Goal: Task Accomplishment & Management: Complete application form

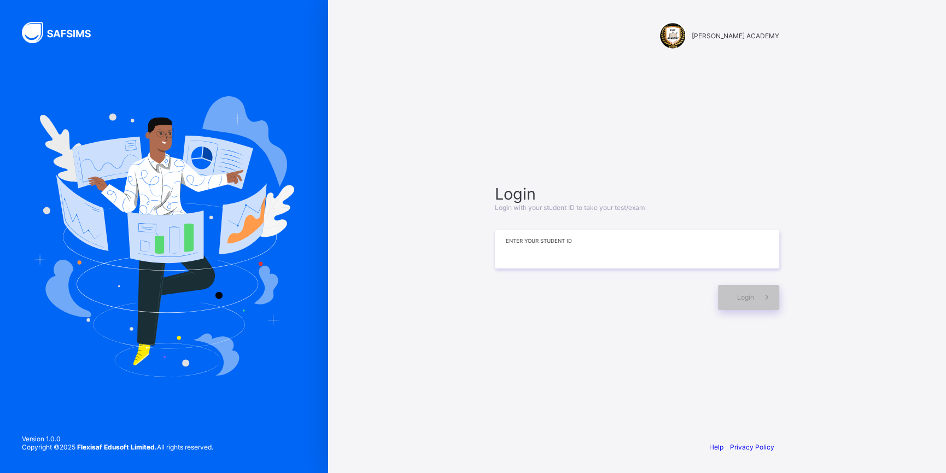
click at [543, 256] on input at bounding box center [637, 249] width 284 height 38
type input "**********"
click at [727, 293] on div "Login" at bounding box center [748, 297] width 61 height 25
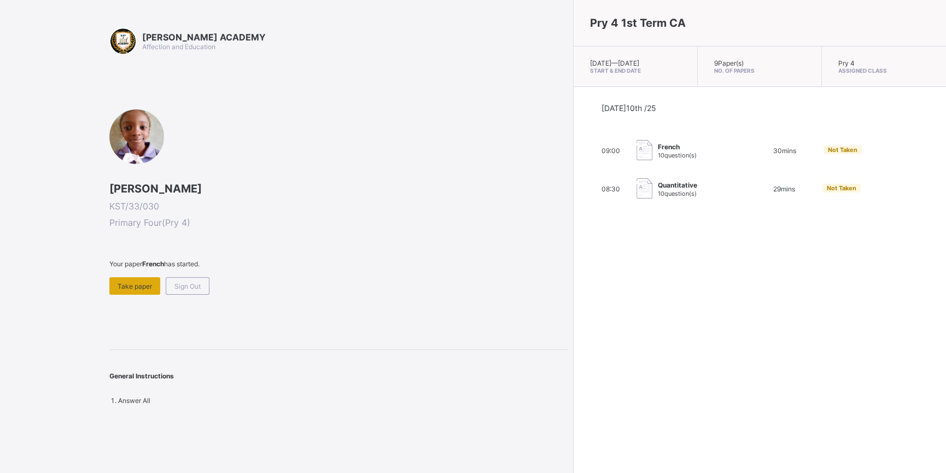
click at [138, 283] on span "Take paper" at bounding box center [135, 286] width 34 height 8
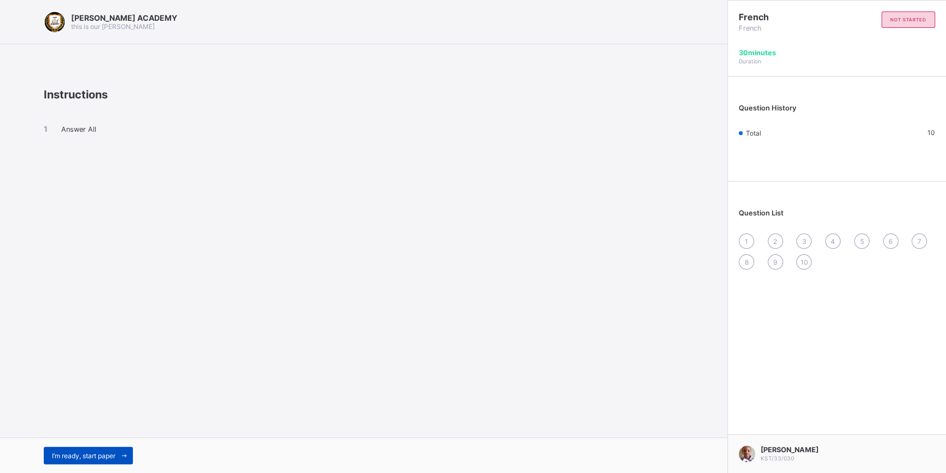
click at [87, 452] on span "I’m ready, start paper" at bounding box center [83, 456] width 63 height 8
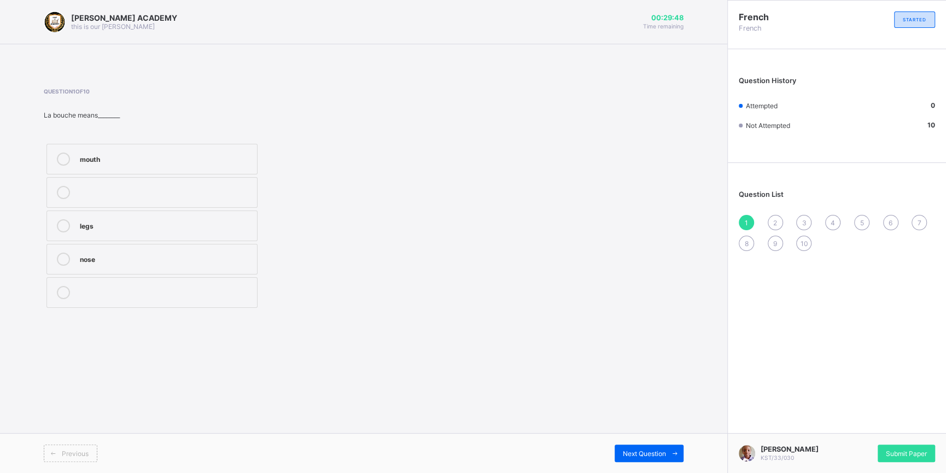
click at [65, 157] on icon at bounding box center [63, 159] width 13 height 13
click at [664, 452] on span "Next Question" at bounding box center [644, 453] width 43 height 8
click at [62, 161] on icon at bounding box center [63, 159] width 13 height 13
click at [627, 449] on div "Next Question" at bounding box center [649, 453] width 69 height 17
click at [62, 250] on label "see you" at bounding box center [151, 259] width 211 height 31
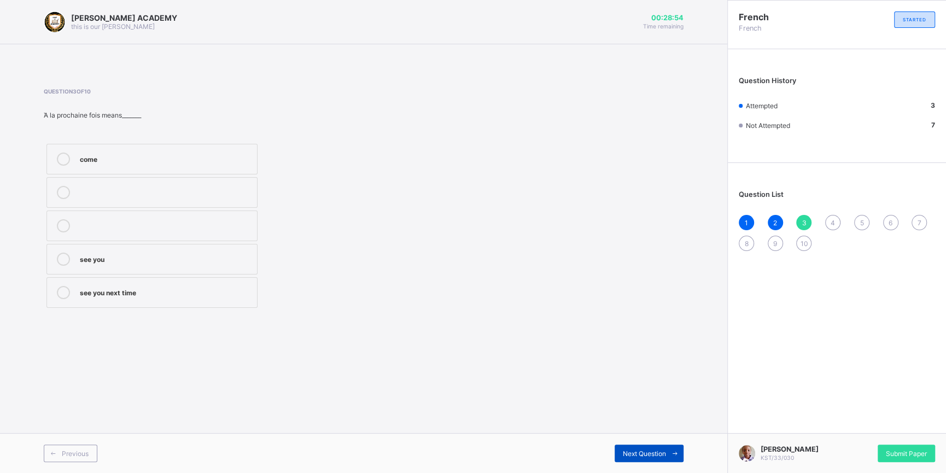
click at [635, 448] on div "Next Question" at bounding box center [649, 453] width 69 height 17
click at [62, 224] on icon at bounding box center [63, 225] width 13 height 13
click at [649, 452] on span "Next Question" at bounding box center [644, 453] width 43 height 8
click at [63, 252] on label "sister" at bounding box center [151, 259] width 211 height 31
click at [650, 452] on span "Next Question" at bounding box center [644, 453] width 43 height 8
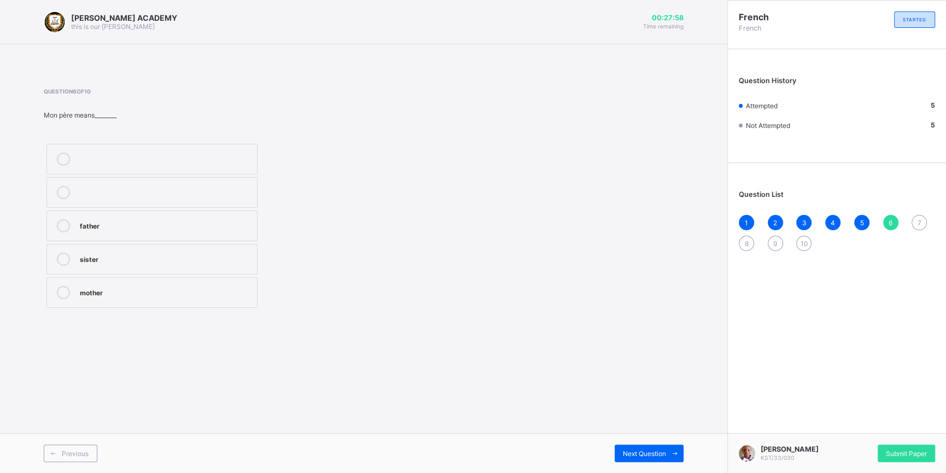
click at [58, 226] on icon at bounding box center [63, 225] width 13 height 13
click at [625, 452] on span "Next Question" at bounding box center [644, 453] width 43 height 8
click at [474, 366] on div "[PERSON_NAME] ACADEMY this is our [PERSON_NAME] 00:27:51 Time remaining Questio…" at bounding box center [363, 236] width 727 height 473
click at [62, 187] on icon at bounding box center [63, 192] width 13 height 13
click at [634, 455] on span "Next Question" at bounding box center [644, 453] width 43 height 8
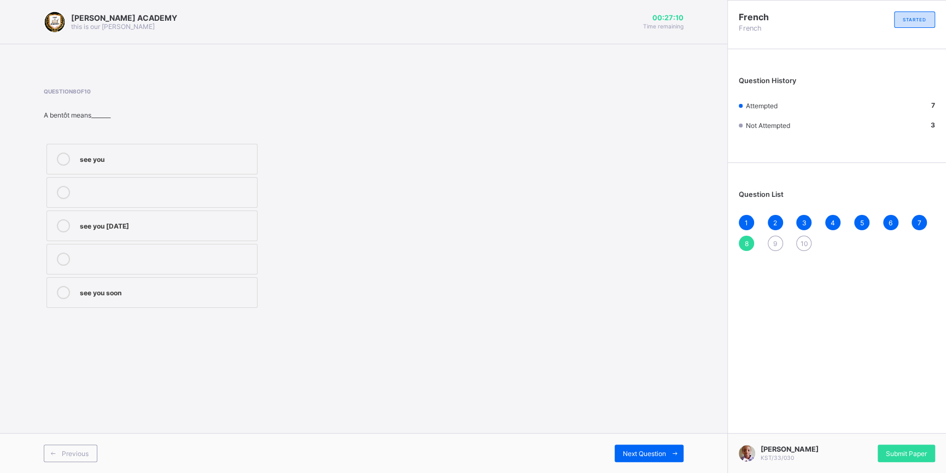
click at [61, 225] on icon at bounding box center [63, 225] width 13 height 13
click at [633, 450] on span "Next Question" at bounding box center [644, 453] width 43 height 8
click at [62, 227] on icon at bounding box center [63, 225] width 13 height 13
click at [625, 446] on div "Next Question" at bounding box center [649, 453] width 69 height 17
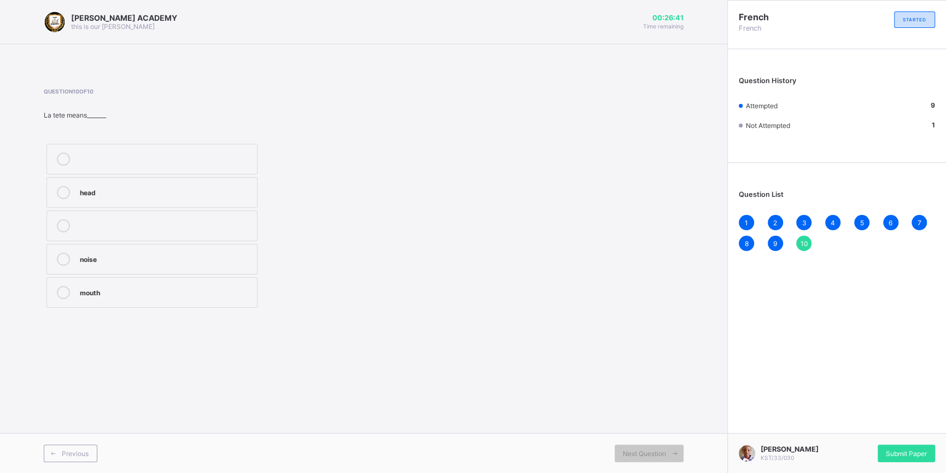
click at [58, 291] on icon at bounding box center [63, 292] width 13 height 13
click at [901, 450] on span "Submit Paper" at bounding box center [906, 453] width 41 height 8
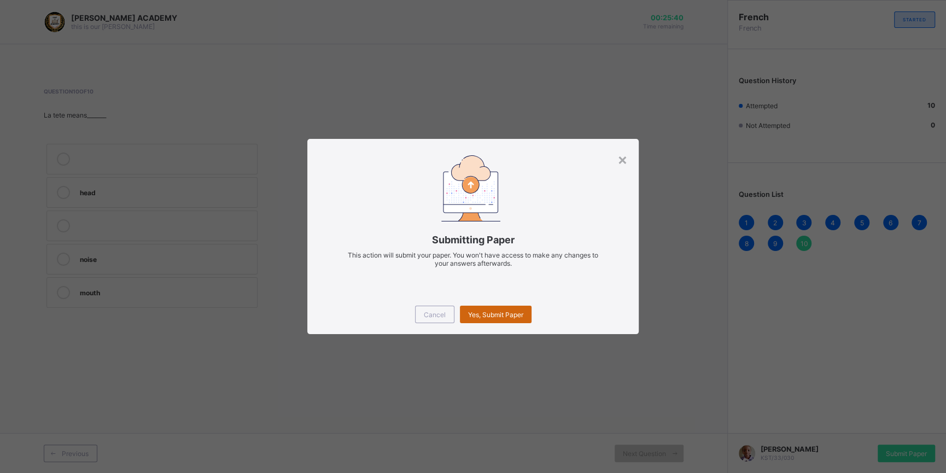
drag, startPoint x: 490, startPoint y: 323, endPoint x: 488, endPoint y: 315, distance: 8.6
click at [488, 315] on div "Yes, Submit Paper" at bounding box center [496, 314] width 72 height 17
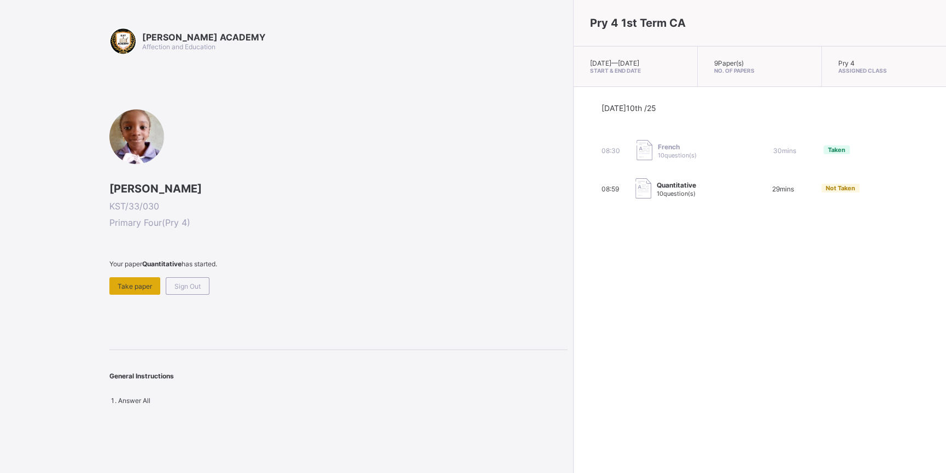
click at [137, 285] on span "Take paper" at bounding box center [135, 286] width 34 height 8
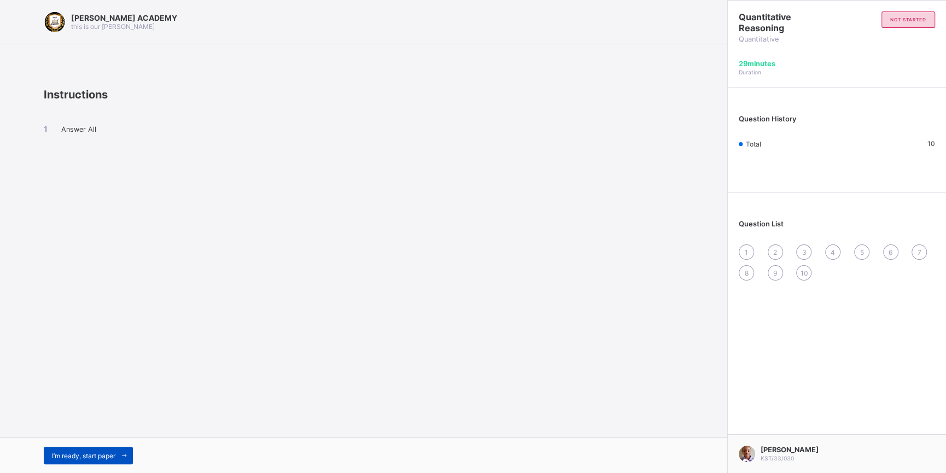
click at [94, 453] on span "I’m ready, start paper" at bounding box center [83, 456] width 63 height 8
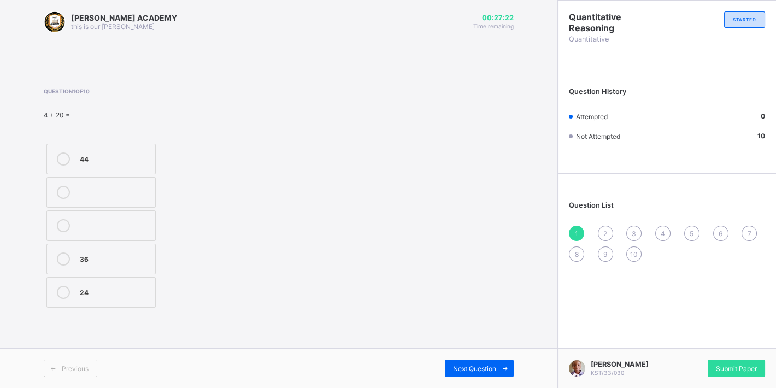
click at [59, 159] on icon at bounding box center [63, 159] width 13 height 13
click at [477, 367] on span "Next Question" at bounding box center [474, 369] width 43 height 8
click at [63, 224] on icon at bounding box center [63, 225] width 13 height 13
click at [478, 369] on span "Next Question" at bounding box center [474, 369] width 43 height 8
click at [61, 289] on icon at bounding box center [63, 292] width 13 height 13
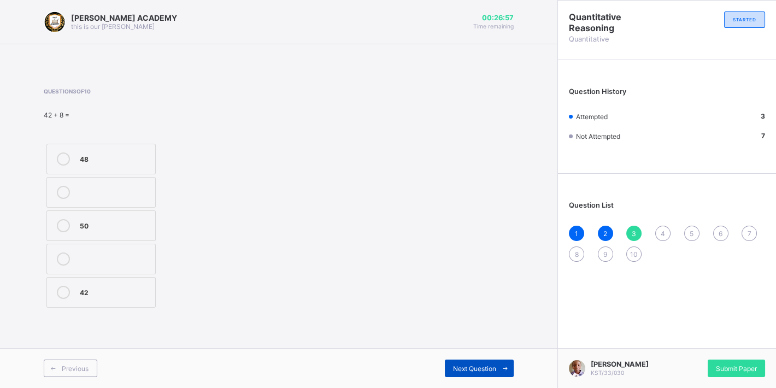
click at [467, 365] on span "Next Question" at bounding box center [474, 369] width 43 height 8
click at [63, 195] on icon at bounding box center [63, 192] width 13 height 13
click at [57, 257] on icon at bounding box center [63, 259] width 13 height 13
click at [472, 364] on div "Next Question" at bounding box center [479, 368] width 69 height 17
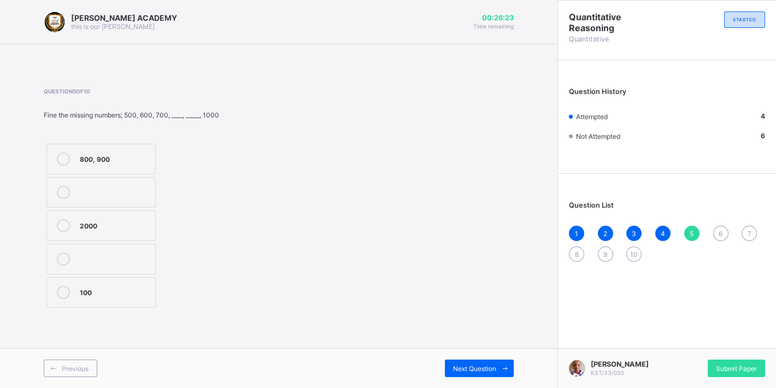
click at [62, 227] on icon at bounding box center [63, 225] width 13 height 13
click at [485, 369] on span "Next Question" at bounding box center [474, 369] width 43 height 8
click at [60, 225] on icon at bounding box center [63, 225] width 13 height 13
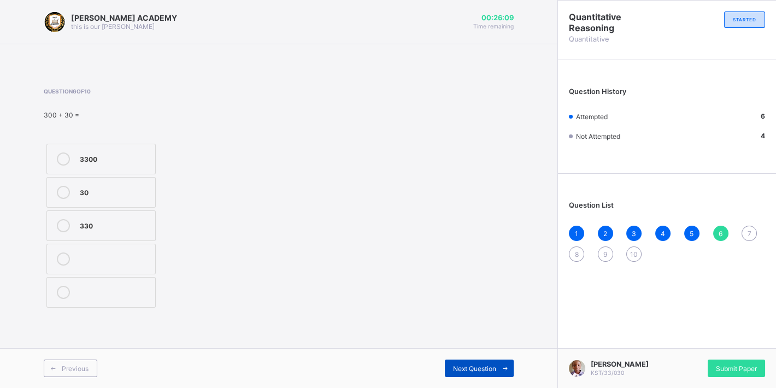
click at [470, 369] on span "Next Question" at bounding box center [474, 369] width 43 height 8
click at [59, 191] on icon at bounding box center [63, 192] width 13 height 13
click at [477, 364] on div "Next Question" at bounding box center [479, 368] width 69 height 17
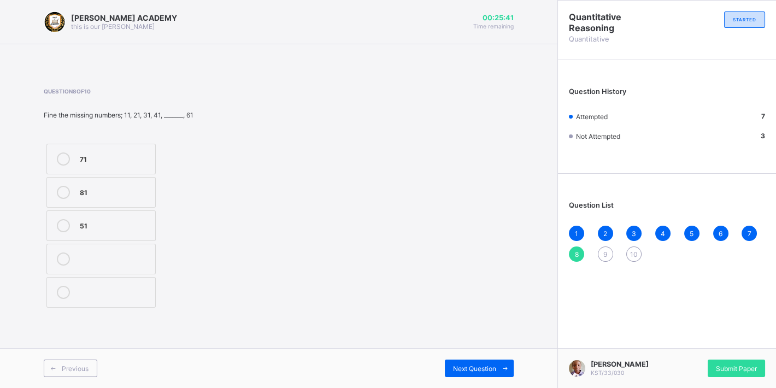
click at [57, 191] on icon at bounding box center [63, 192] width 13 height 13
click at [457, 370] on span "Next Question" at bounding box center [474, 369] width 43 height 8
click at [62, 255] on icon at bounding box center [63, 259] width 13 height 13
click at [487, 365] on span "Next Question" at bounding box center [474, 369] width 43 height 8
click at [66, 155] on icon at bounding box center [63, 159] width 13 height 13
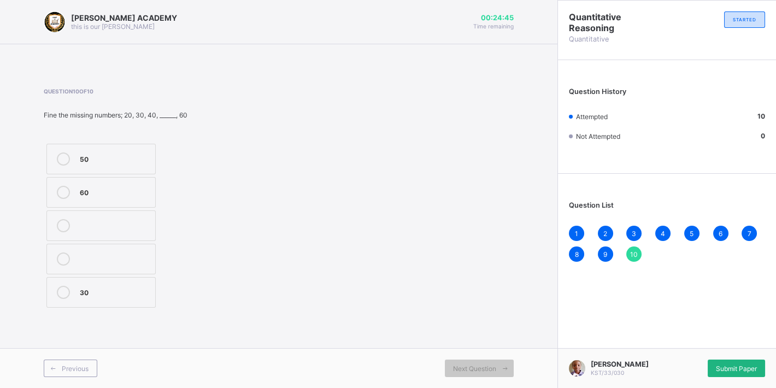
click at [734, 364] on div "Submit Paper" at bounding box center [736, 368] width 57 height 17
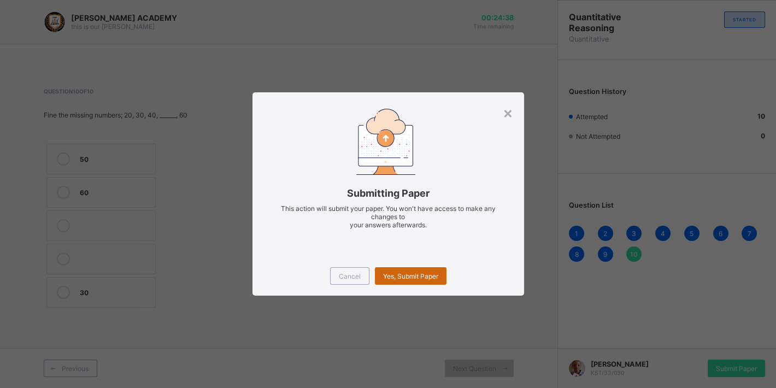
click at [404, 272] on span "Yes, Submit Paper" at bounding box center [410, 276] width 55 height 8
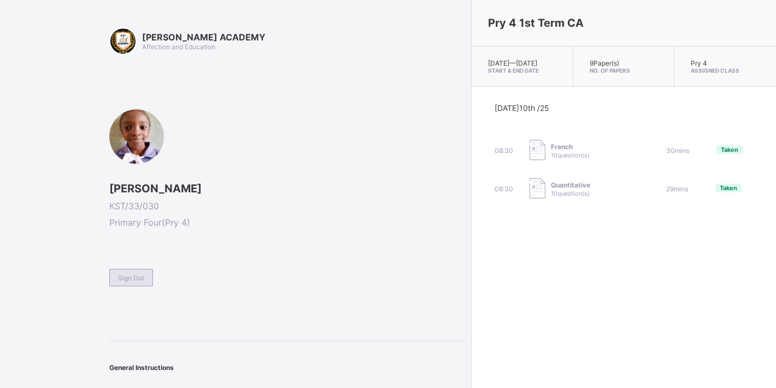
click at [145, 273] on div "Sign Out" at bounding box center [131, 277] width 44 height 17
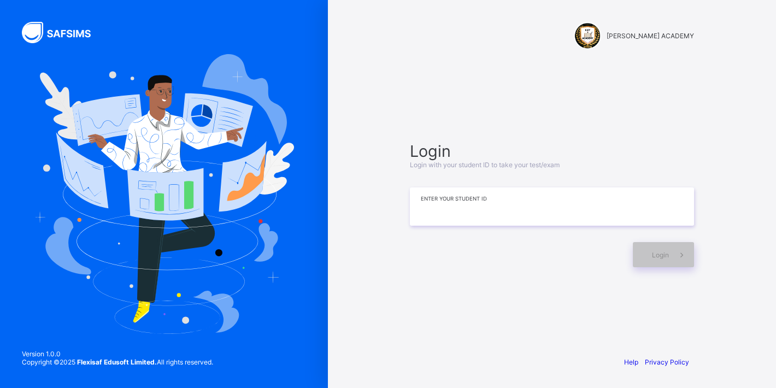
click at [431, 202] on input at bounding box center [552, 207] width 284 height 38
type input "**********"
click at [639, 250] on div "Login" at bounding box center [663, 254] width 61 height 25
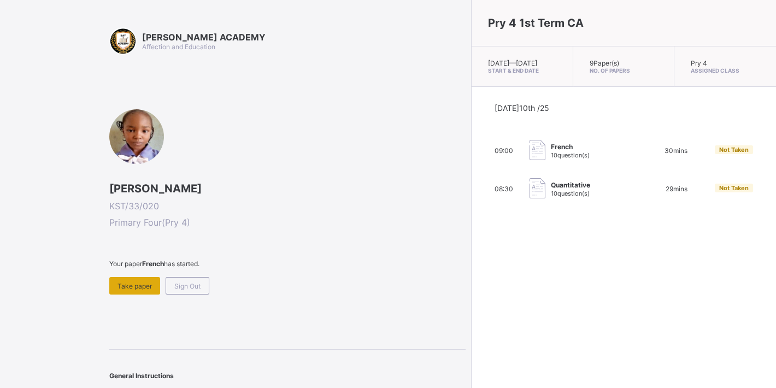
click at [141, 289] on div "Take paper" at bounding box center [134, 285] width 51 height 17
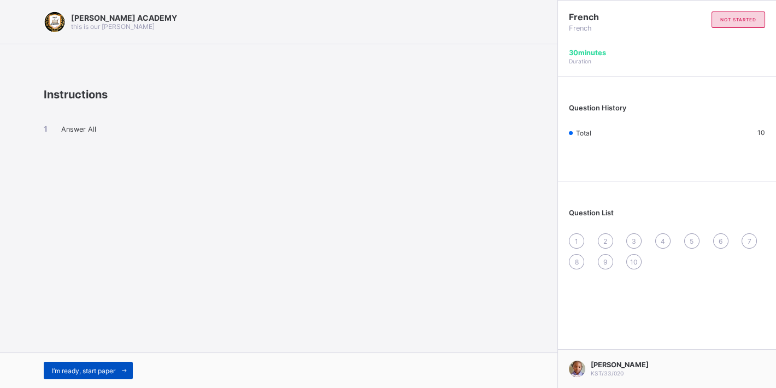
click at [118, 364] on span at bounding box center [123, 370] width 17 height 17
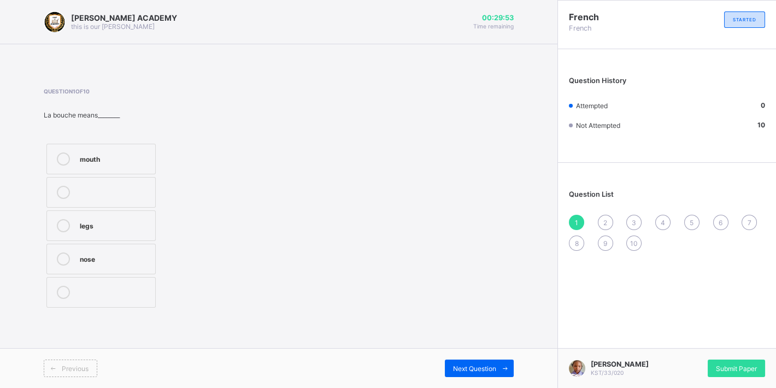
click at [112, 158] on div "mouth" at bounding box center [115, 158] width 70 height 11
click at [603, 226] on div "2" at bounding box center [605, 222] width 15 height 15
click at [124, 274] on label "what is your name?" at bounding box center [100, 265] width 109 height 31
click at [635, 224] on span "3" at bounding box center [634, 223] width 4 height 8
click at [101, 259] on div "see you" at bounding box center [115, 258] width 70 height 11
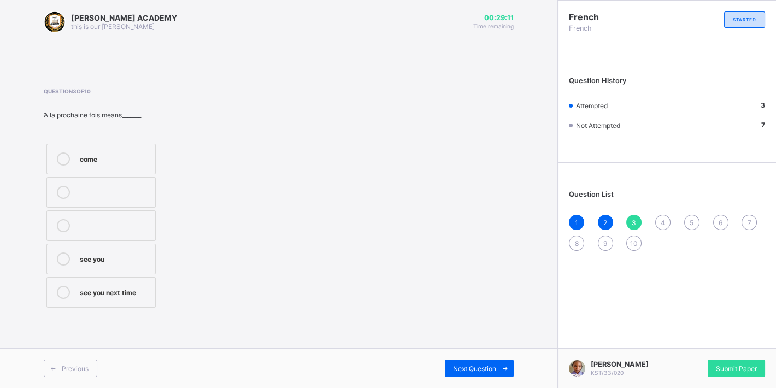
click at [102, 283] on label "see you next time" at bounding box center [100, 292] width 109 height 31
click at [659, 218] on div "4" at bounding box center [663, 222] width 15 height 15
click at [121, 215] on label "cousin" at bounding box center [100, 226] width 109 height 31
click at [694, 222] on div "5" at bounding box center [692, 222] width 15 height 15
click at [136, 249] on label "sister" at bounding box center [100, 259] width 109 height 31
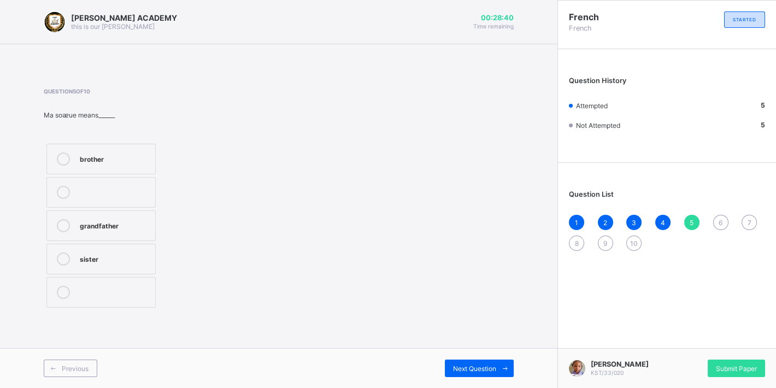
click at [720, 220] on span "6" at bounding box center [721, 223] width 4 height 8
click at [131, 230] on div "father" at bounding box center [115, 224] width 70 height 11
click at [750, 220] on span "7" at bounding box center [750, 223] width 4 height 8
click at [518, 217] on div "[PERSON_NAME] ACADEMY this is our [PERSON_NAME] 00:28:04 Time remaining Questio…" at bounding box center [279, 194] width 558 height 388
click at [142, 163] on div "mother" at bounding box center [115, 158] width 70 height 11
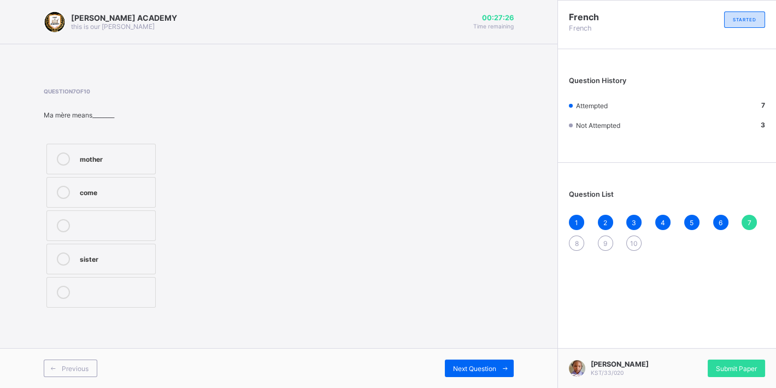
click at [575, 239] on div "8" at bounding box center [576, 243] width 15 height 15
click at [133, 297] on div "see you soon" at bounding box center [115, 292] width 70 height 13
click at [604, 242] on span "9" at bounding box center [606, 244] width 4 height 8
click at [122, 190] on div "sorry" at bounding box center [115, 191] width 70 height 11
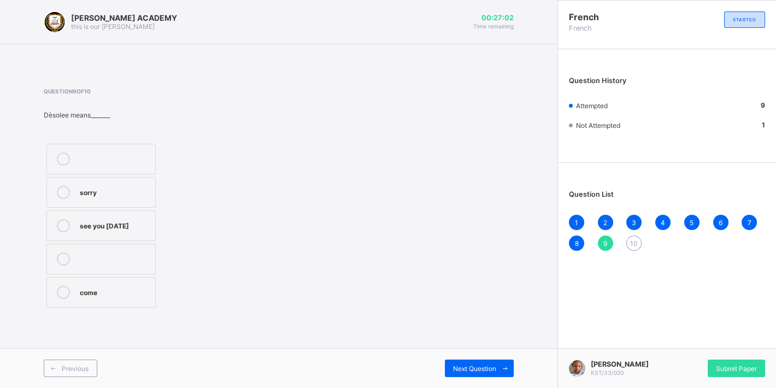
click at [636, 244] on span "10" at bounding box center [634, 244] width 8 height 8
click at [130, 183] on label "head" at bounding box center [100, 192] width 109 height 31
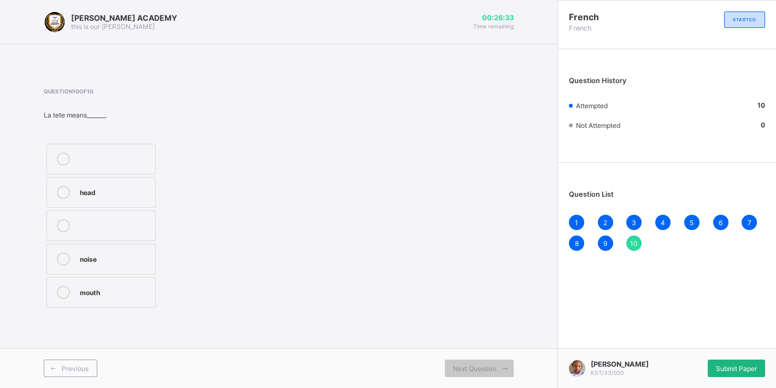
click at [732, 365] on span "Submit Paper" at bounding box center [736, 369] width 41 height 8
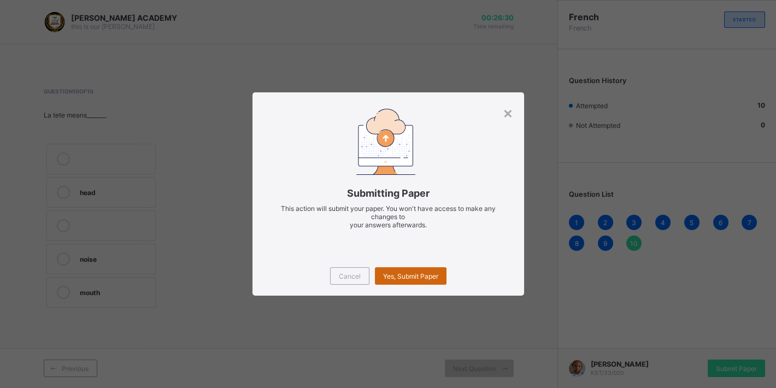
click at [398, 272] on div "Yes, Submit Paper" at bounding box center [411, 275] width 72 height 17
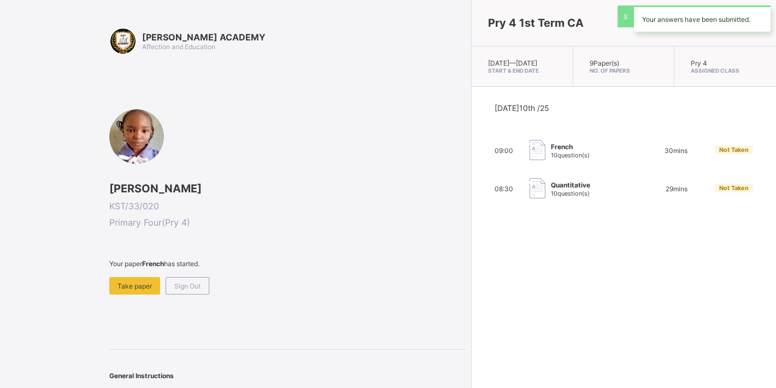
click at [471, 272] on div "Pry 4 1st Term CA [DATE] — [DATE] Start & End Date 9 Paper(s) No. of Papers Pry…" at bounding box center [623, 194] width 305 height 388
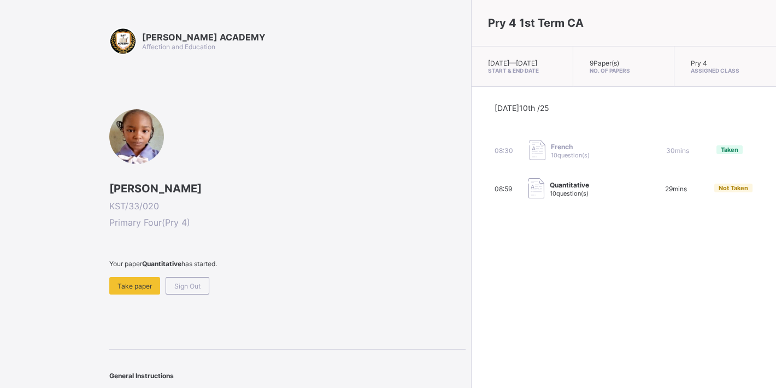
click at [471, 261] on div "Pry 4 1st Term CA [DATE] — [DATE] Start & End Date 9 Paper(s) No. of Papers Pry…" at bounding box center [623, 194] width 305 height 388
click at [141, 282] on span "Take paper" at bounding box center [135, 286] width 34 height 8
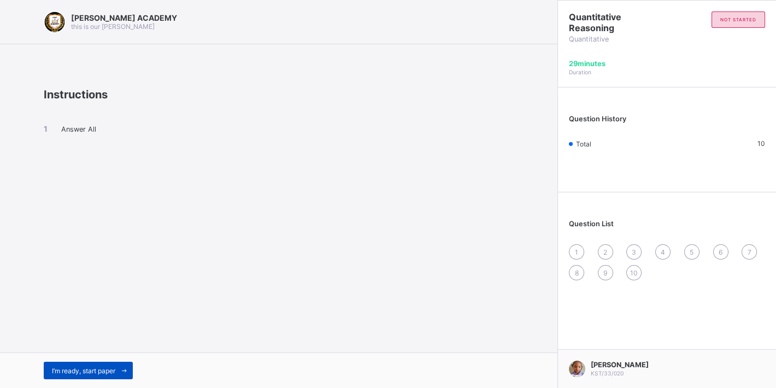
click at [113, 368] on span "I’m ready, start paper" at bounding box center [83, 371] width 63 height 8
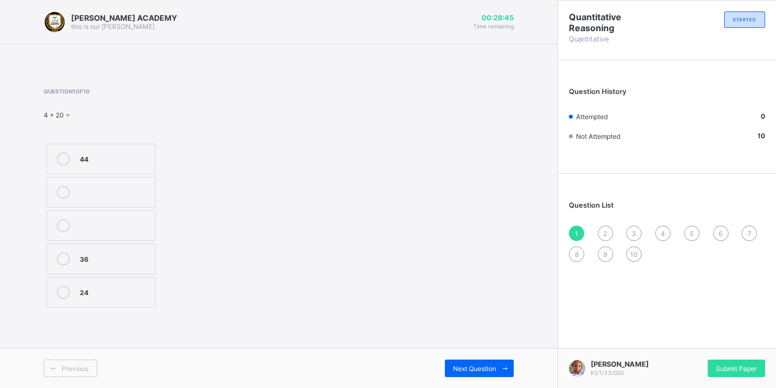
click at [67, 285] on label "24" at bounding box center [100, 292] width 109 height 31
click at [608, 227] on div "2" at bounding box center [605, 233] width 15 height 15
click at [126, 260] on div "102" at bounding box center [115, 258] width 70 height 11
click at [630, 226] on div "1 2 3 4 5 6 7 8 9 10" at bounding box center [667, 244] width 196 height 36
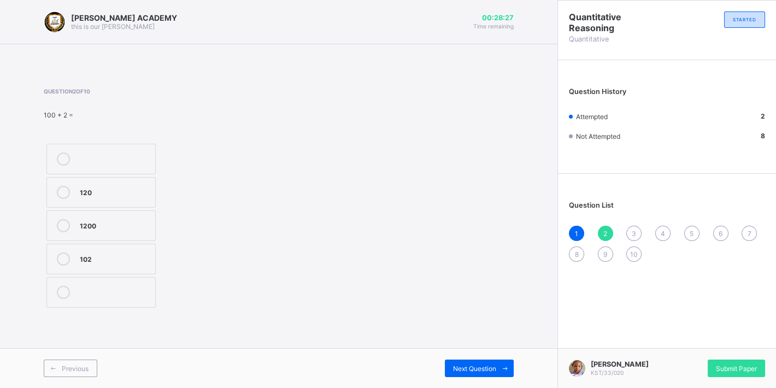
click at [635, 232] on span "3" at bounding box center [634, 234] width 4 height 8
click at [137, 226] on div "50" at bounding box center [115, 224] width 70 height 11
click at [664, 229] on div "4" at bounding box center [663, 233] width 15 height 15
click at [80, 303] on label "52" at bounding box center [100, 292] width 109 height 31
click at [693, 228] on div "5" at bounding box center [692, 233] width 15 height 15
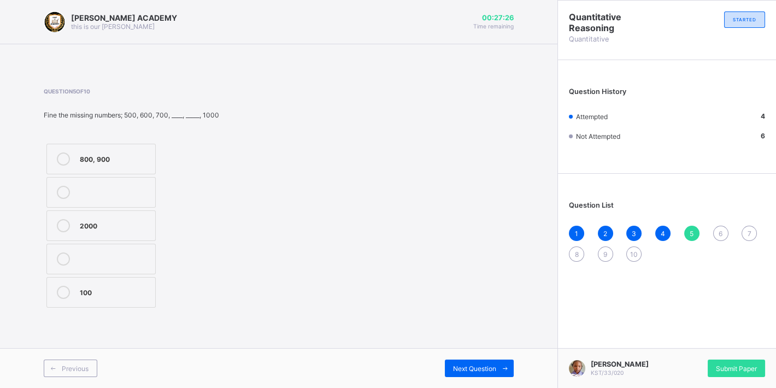
click at [72, 154] on div at bounding box center [63, 159] width 22 height 13
click at [728, 230] on div "1 2 3 4 5 6 7 8 9 10" at bounding box center [667, 244] width 196 height 36
click at [716, 231] on div "6" at bounding box center [721, 233] width 15 height 15
click at [139, 215] on label "330" at bounding box center [100, 226] width 109 height 31
click at [749, 230] on span "7" at bounding box center [750, 234] width 4 height 8
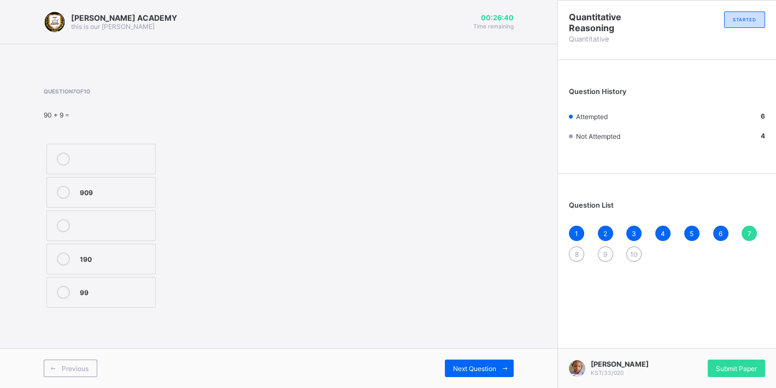
click at [749, 230] on span "7" at bounding box center [750, 234] width 4 height 8
click at [119, 280] on label "99" at bounding box center [100, 292] width 109 height 31
click at [576, 248] on div "8" at bounding box center [576, 254] width 15 height 15
click at [98, 228] on div "51" at bounding box center [115, 224] width 70 height 11
click at [58, 268] on label at bounding box center [100, 259] width 109 height 31
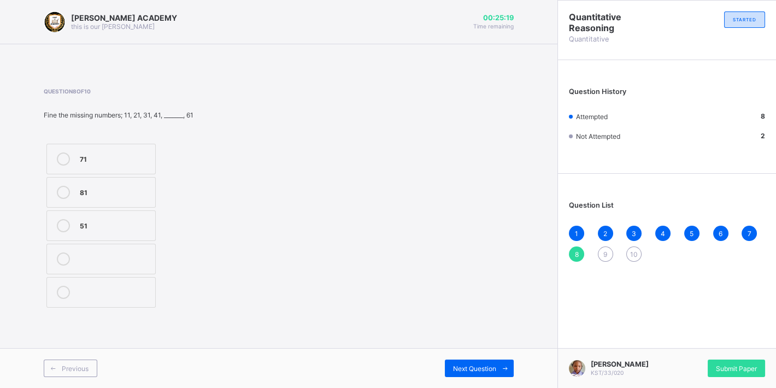
click at [89, 220] on div "51" at bounding box center [115, 224] width 70 height 11
click at [601, 248] on div "1 2 3 4 5 6 7 8 9 10" at bounding box center [667, 244] width 196 height 36
click at [604, 250] on div "9" at bounding box center [605, 254] width 15 height 15
click at [135, 291] on div "70" at bounding box center [115, 291] width 70 height 11
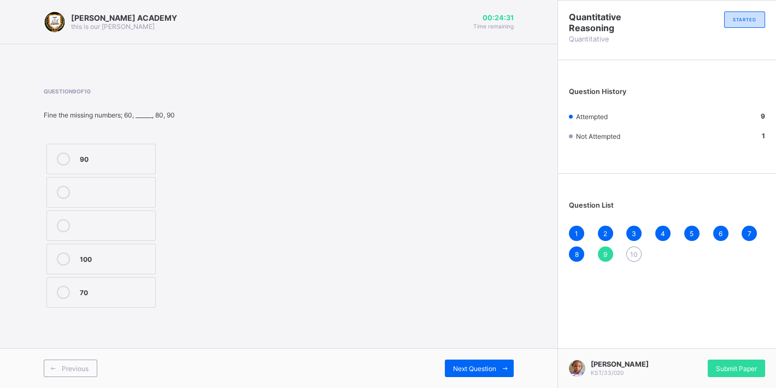
click at [633, 247] on div "10" at bounding box center [634, 254] width 15 height 15
click at [114, 153] on div "50" at bounding box center [115, 158] width 70 height 11
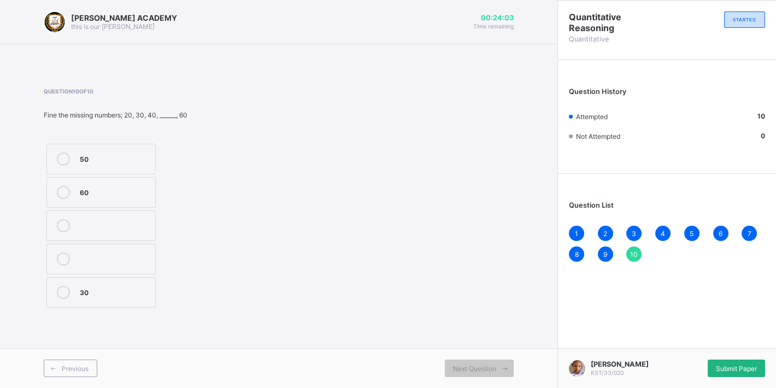
click at [725, 365] on span "Submit Paper" at bounding box center [736, 369] width 41 height 8
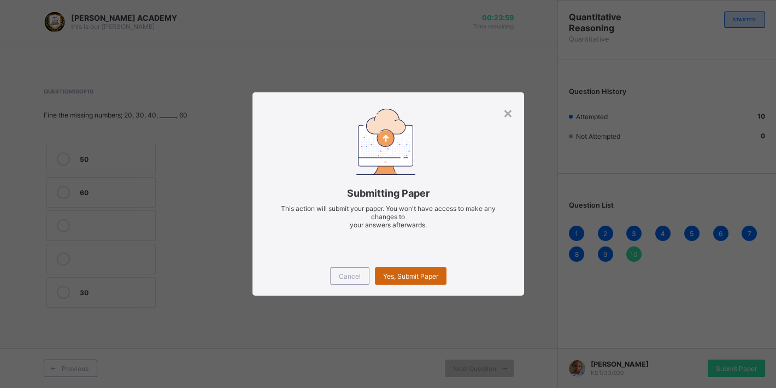
click at [440, 273] on div "Yes, Submit Paper" at bounding box center [411, 275] width 72 height 17
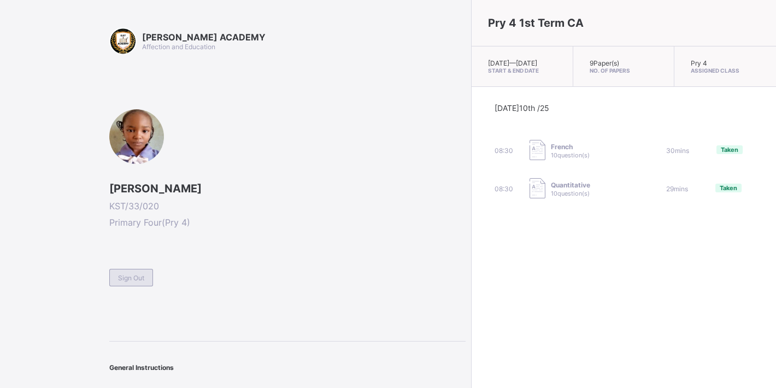
click at [131, 283] on div "Sign Out" at bounding box center [131, 277] width 44 height 17
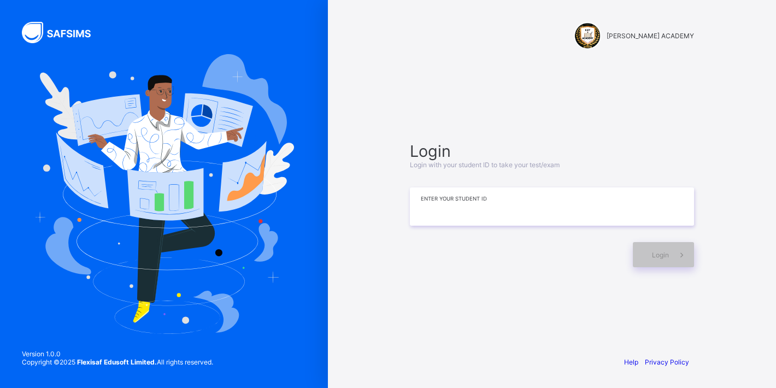
click at [454, 210] on input at bounding box center [552, 207] width 284 height 38
type input "*********"
click at [643, 252] on div "Login" at bounding box center [663, 254] width 61 height 25
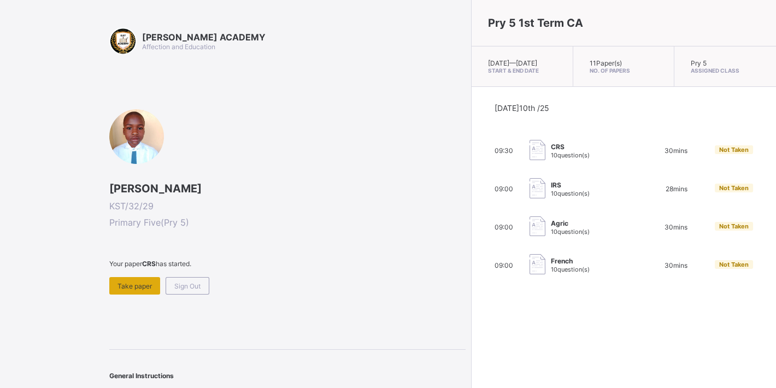
click at [148, 287] on span "Take paper" at bounding box center [135, 286] width 34 height 8
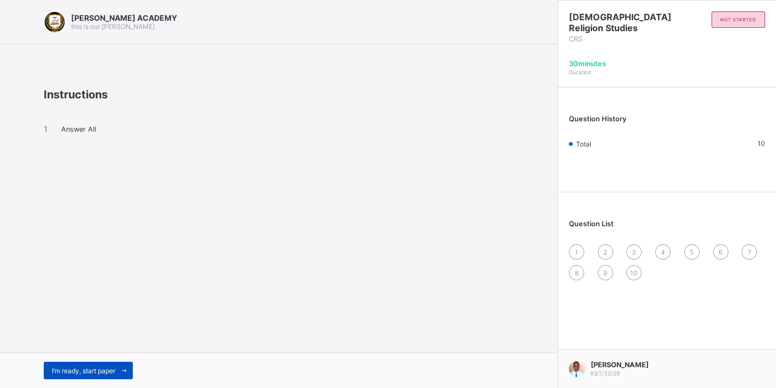
click at [119, 372] on span at bounding box center [123, 370] width 17 height 17
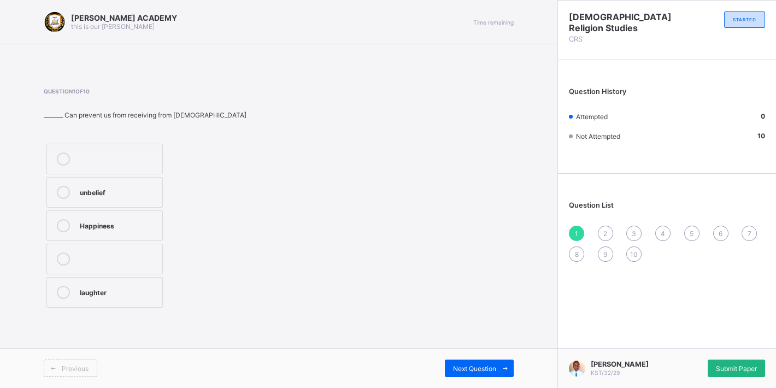
click at [721, 360] on div "Submit Paper" at bounding box center [736, 368] width 57 height 17
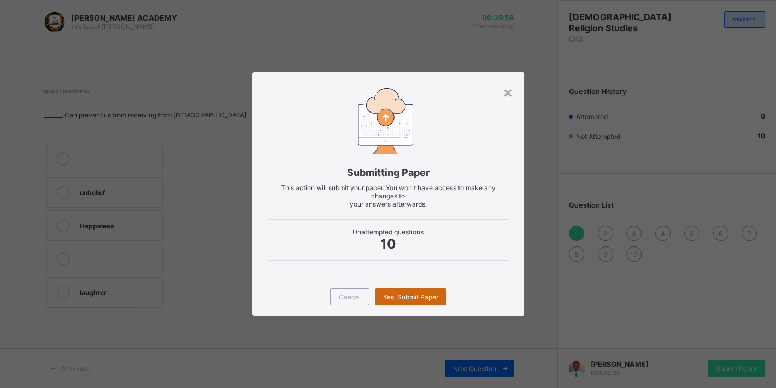
click at [423, 300] on span "Yes, Submit Paper" at bounding box center [410, 297] width 55 height 8
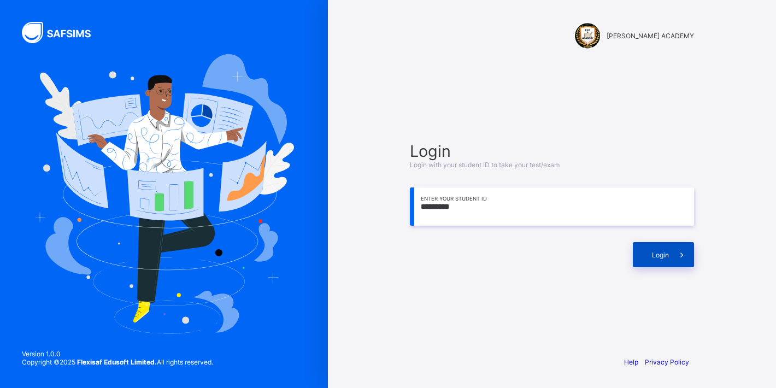
type input "*********"
click at [643, 250] on div "Login" at bounding box center [663, 254] width 61 height 25
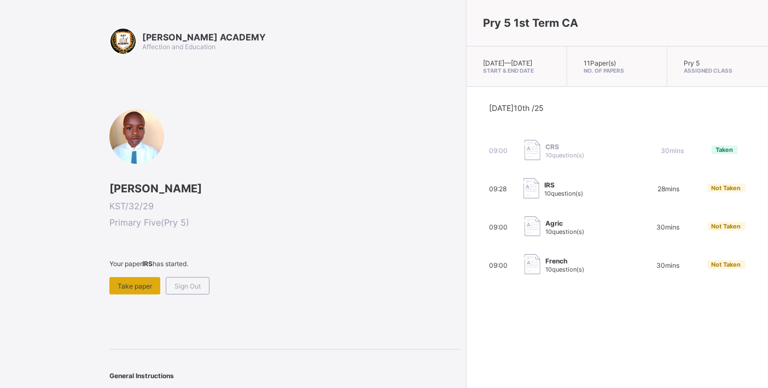
click at [139, 284] on span "Take paper" at bounding box center [135, 286] width 34 height 8
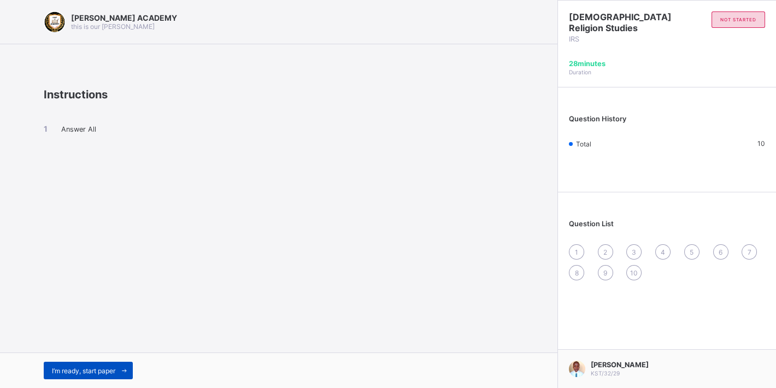
click at [92, 369] on span "I’m ready, start paper" at bounding box center [83, 371] width 63 height 8
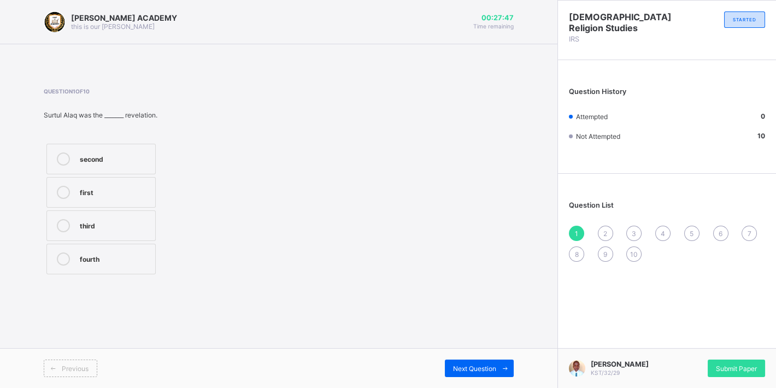
click at [109, 188] on div "first" at bounding box center [115, 191] width 70 height 11
click at [470, 364] on div "Next Question" at bounding box center [479, 368] width 69 height 17
click at [136, 228] on div "reading and knowledge" at bounding box center [115, 228] width 70 height 19
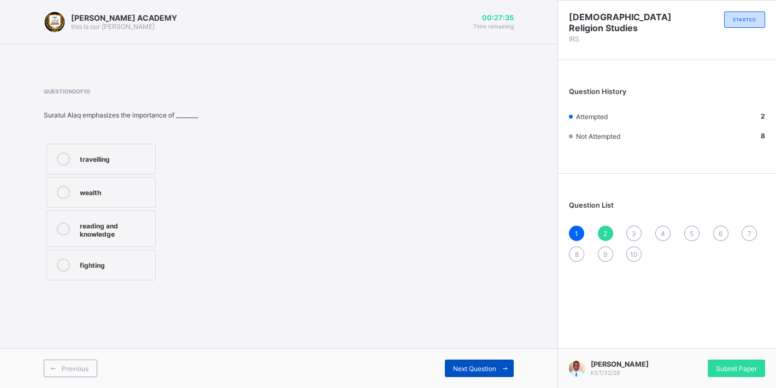
click at [464, 366] on span "Next Question" at bounding box center [474, 369] width 43 height 8
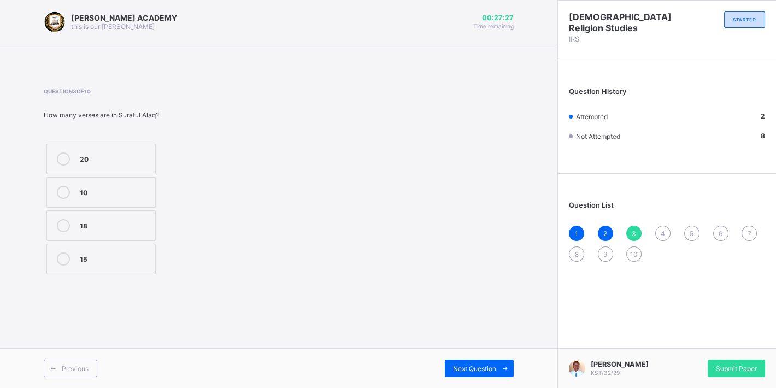
click at [112, 164] on div "20" at bounding box center [115, 159] width 70 height 13
click at [472, 370] on span "Next Question" at bounding box center [474, 369] width 43 height 8
click at [112, 149] on label "Ar-Rahman" at bounding box center [100, 159] width 109 height 31
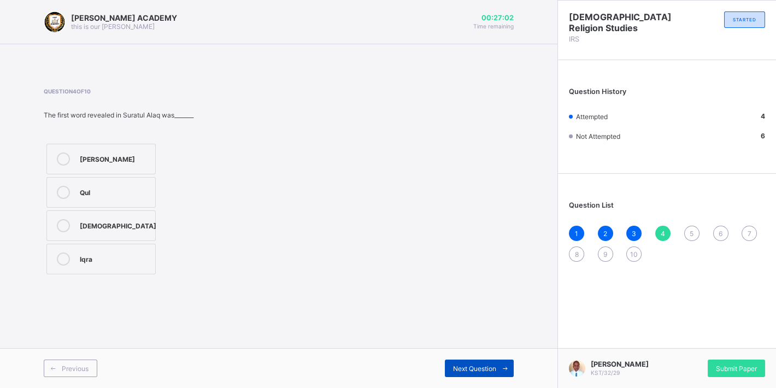
click at [482, 368] on span "Next Question" at bounding box center [474, 369] width 43 height 8
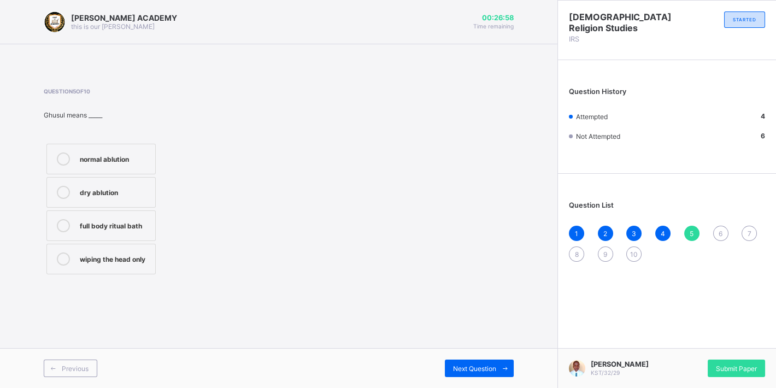
click at [346, 294] on div "KAY ACADEMY this is our motton 00:26:58 Time remaining Question 5 of 10 Ghusul …" at bounding box center [279, 194] width 558 height 388
click at [346, 293] on div "Question 5 of 10 Ghusul means _____ normal ablution dry ablution full body ritu…" at bounding box center [279, 183] width 470 height 222
click at [100, 196] on div "dry ablution" at bounding box center [115, 191] width 70 height 11
click at [471, 367] on span "Next Question" at bounding box center [474, 369] width 43 height 8
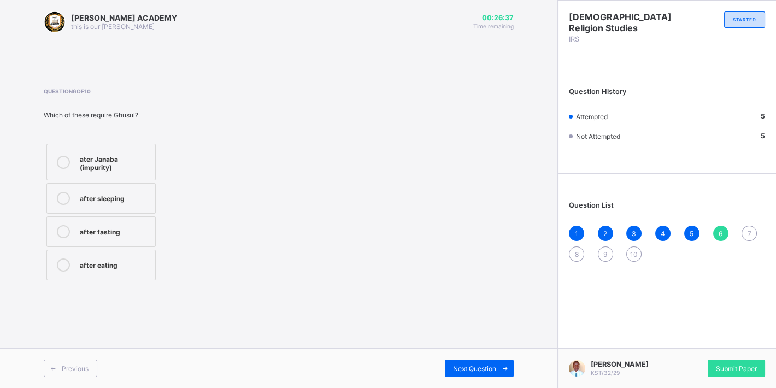
click at [120, 163] on div "ater Janaba (impurity)" at bounding box center [115, 162] width 70 height 19
click at [485, 365] on span "Next Question" at bounding box center [474, 369] width 43 height 8
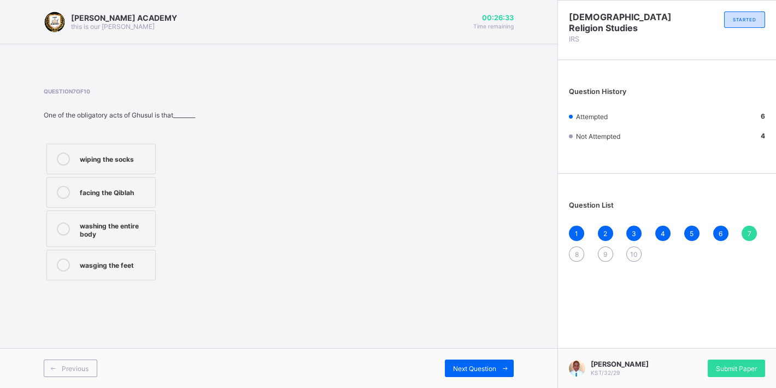
click at [344, 259] on div "Question 7 of 10 One of the obligatory acts of Ghusul is that________ wiping th…" at bounding box center [279, 185] width 470 height 195
drag, startPoint x: 344, startPoint y: 259, endPoint x: 227, endPoint y: 211, distance: 125.8
click at [227, 211] on div "Question 7 of 10 One of the obligatory acts of Ghusul is that________ wiping th…" at bounding box center [279, 185] width 470 height 195
click at [81, 160] on div "wiping the socks" at bounding box center [115, 158] width 70 height 11
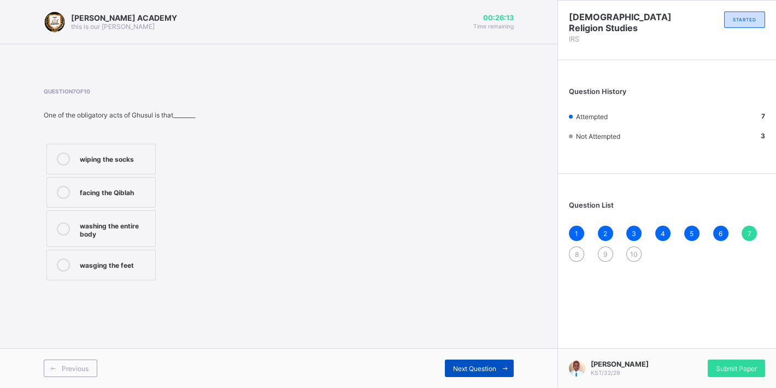
click at [484, 368] on span "Next Question" at bounding box center [474, 369] width 43 height 8
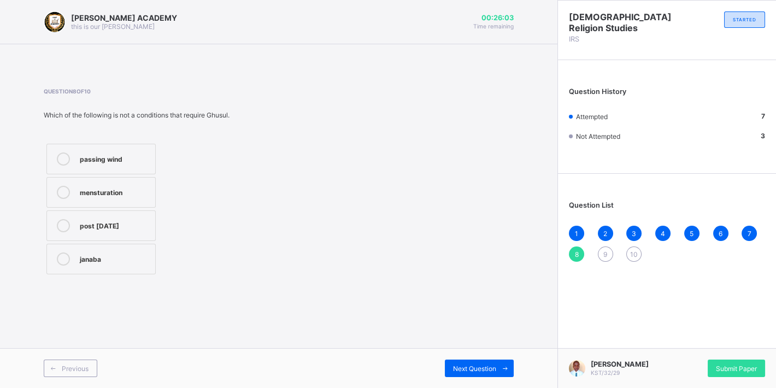
click at [118, 196] on div "mensturation" at bounding box center [115, 191] width 70 height 11
click at [467, 370] on span "Next Question" at bounding box center [474, 369] width 43 height 8
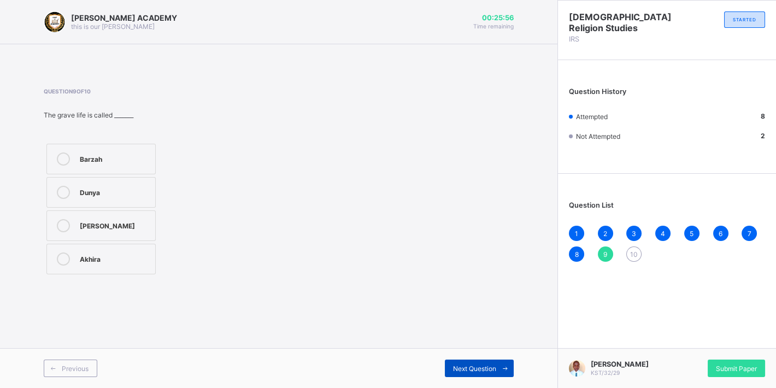
click at [475, 370] on span "Next Question" at bounding box center [474, 369] width 43 height 8
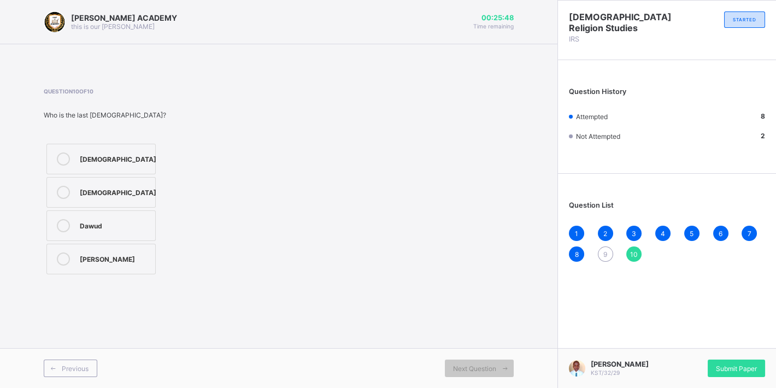
click at [605, 254] on span "9" at bounding box center [606, 254] width 4 height 8
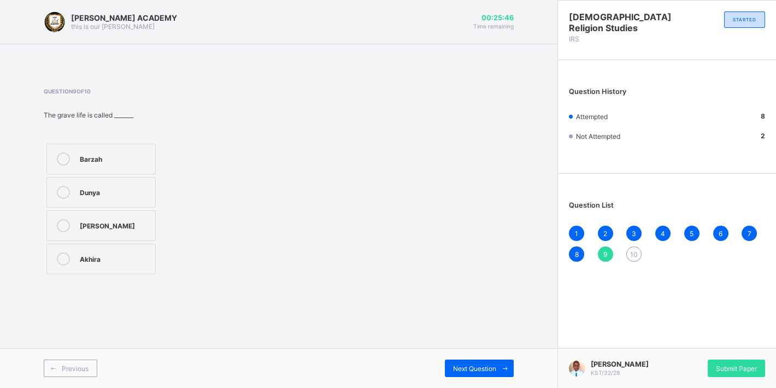
click at [439, 224] on div "Question 9 of 10 The grave life is called _______ Barzah Dunya Janna Akhira" at bounding box center [279, 182] width 470 height 189
click at [102, 217] on label "Janna" at bounding box center [100, 226] width 109 height 31
click at [474, 369] on span "Next Question" at bounding box center [474, 369] width 43 height 8
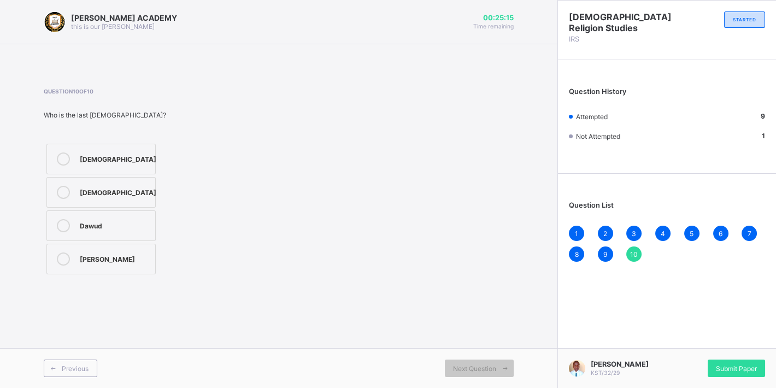
click at [86, 189] on div "Muhammad" at bounding box center [118, 191] width 77 height 11
click at [731, 365] on span "Submit Paper" at bounding box center [736, 369] width 41 height 8
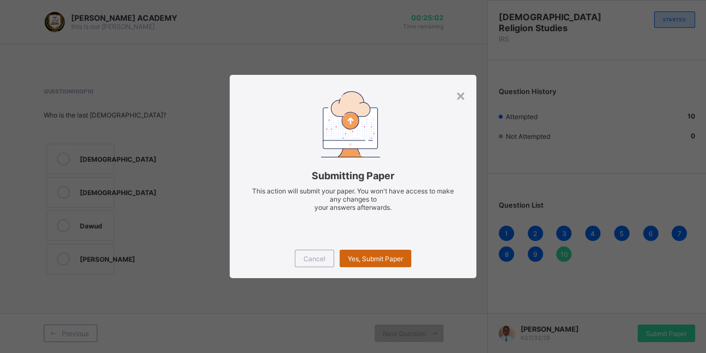
click at [371, 258] on span "Yes, Submit Paper" at bounding box center [375, 259] width 55 height 8
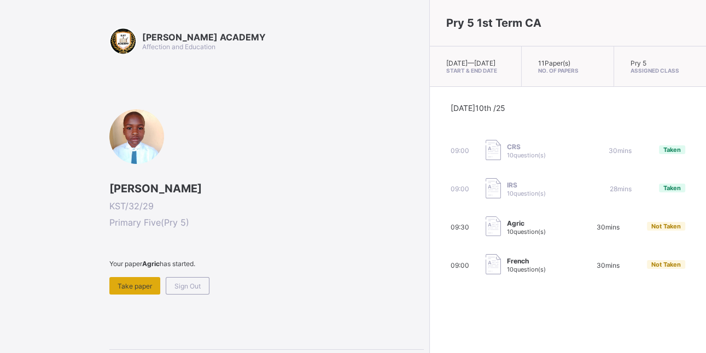
click at [138, 284] on span "Take paper" at bounding box center [135, 286] width 34 height 8
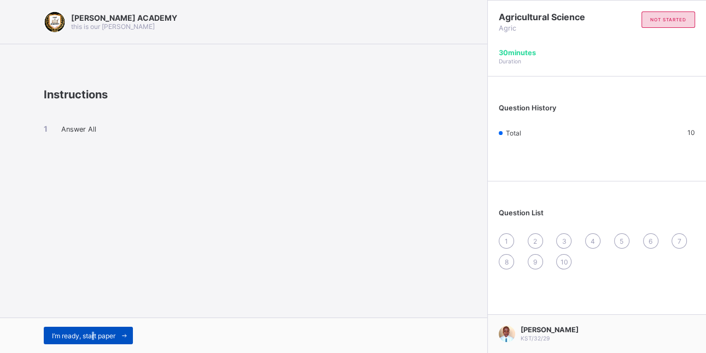
click at [94, 337] on div "I’m ready, start paper" at bounding box center [88, 335] width 89 height 17
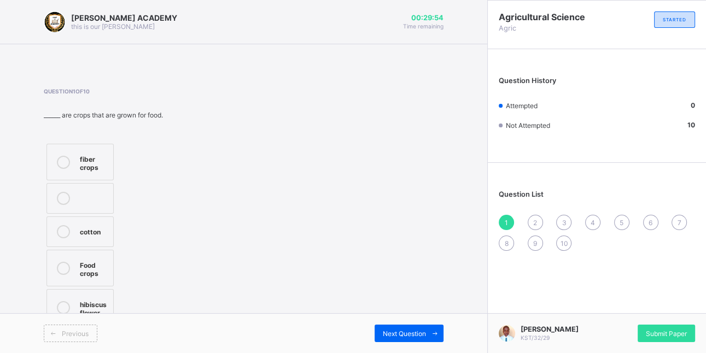
click at [230, 266] on div "Question 1 of 10 ______ are crops that are grown for food. fiber crops cotton F…" at bounding box center [244, 208] width 400 height 241
click at [73, 161] on div at bounding box center [63, 162] width 22 height 19
click at [404, 332] on span "Next Question" at bounding box center [404, 334] width 43 height 8
click at [67, 223] on icon at bounding box center [63, 225] width 13 height 13
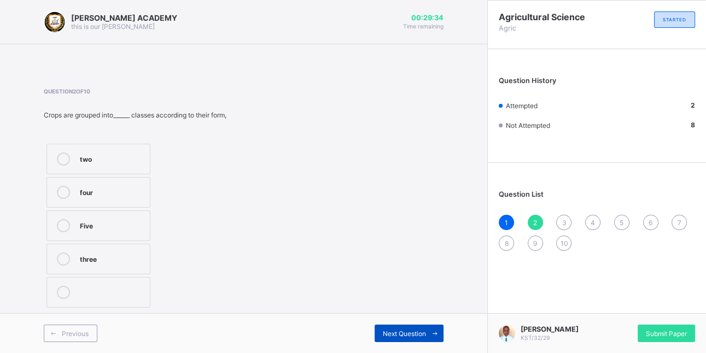
click at [404, 332] on span "Next Question" at bounding box center [404, 334] width 43 height 8
click at [68, 188] on icon at bounding box center [63, 192] width 13 height 13
click at [408, 334] on span "Next Question" at bounding box center [404, 334] width 43 height 8
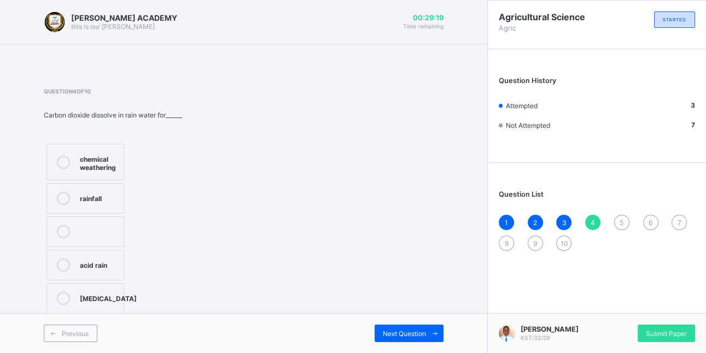
click at [101, 160] on div "chemical weathering" at bounding box center [99, 162] width 38 height 19
click at [405, 334] on span "Next Question" at bounding box center [404, 334] width 43 height 8
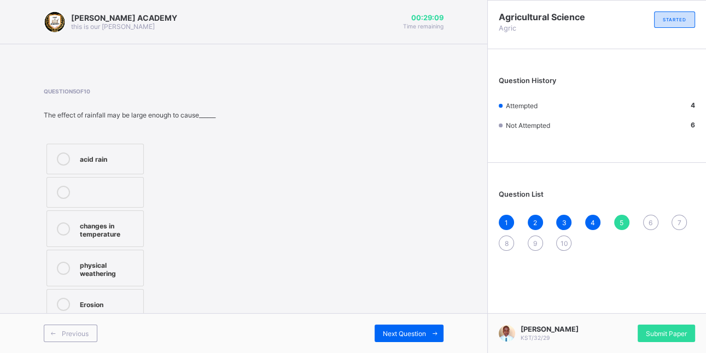
click at [104, 230] on div "changes in temperature" at bounding box center [109, 228] width 58 height 19
click at [396, 333] on span "Next Question" at bounding box center [404, 334] width 43 height 8
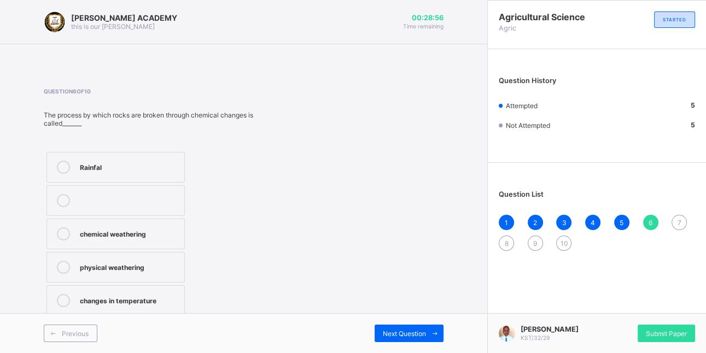
click at [129, 226] on label "chemical weathering" at bounding box center [115, 234] width 138 height 31
click at [401, 337] on span "Next Question" at bounding box center [404, 334] width 43 height 8
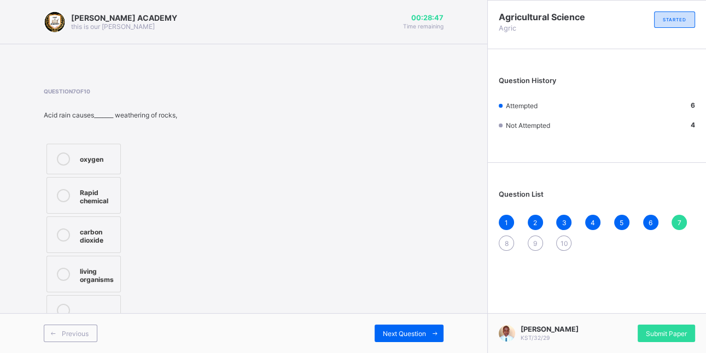
click at [104, 239] on div "carbon dioxide" at bounding box center [97, 234] width 35 height 19
click at [396, 334] on span "Next Question" at bounding box center [404, 334] width 43 height 8
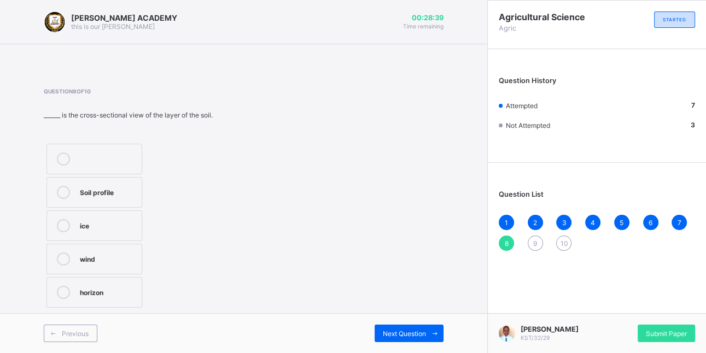
click at [96, 229] on div "ice" at bounding box center [108, 224] width 56 height 11
click at [393, 327] on div "Next Question" at bounding box center [409, 333] width 69 height 17
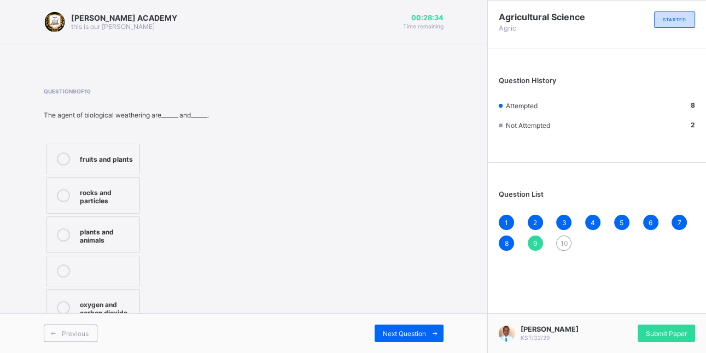
click at [87, 232] on div "plants and animals" at bounding box center [107, 234] width 54 height 19
click at [390, 335] on span "Next Question" at bounding box center [404, 334] width 43 height 8
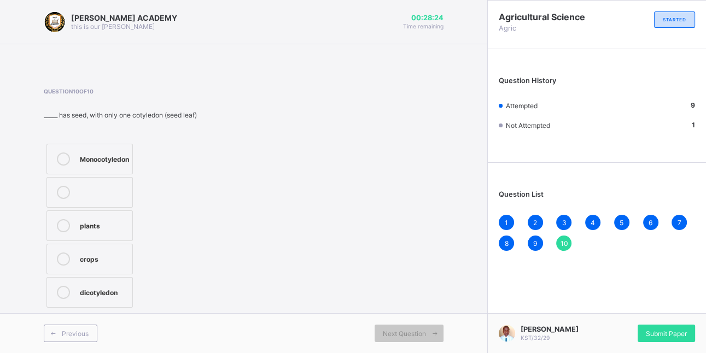
click at [91, 226] on div "plants" at bounding box center [103, 224] width 47 height 11
click at [658, 325] on div "Submit Paper" at bounding box center [666, 333] width 57 height 17
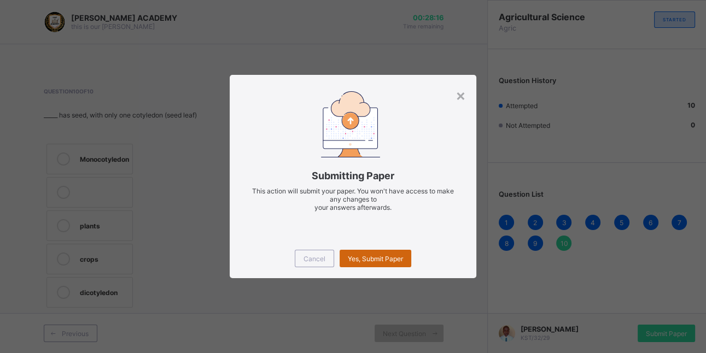
click at [379, 255] on span "Yes, Submit Paper" at bounding box center [375, 259] width 55 height 8
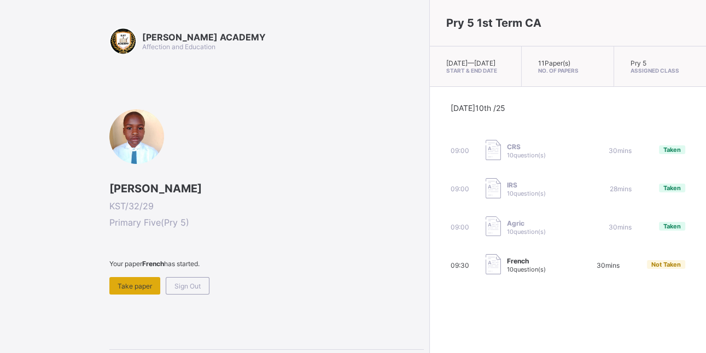
click at [132, 285] on span "Take paper" at bounding box center [135, 286] width 34 height 8
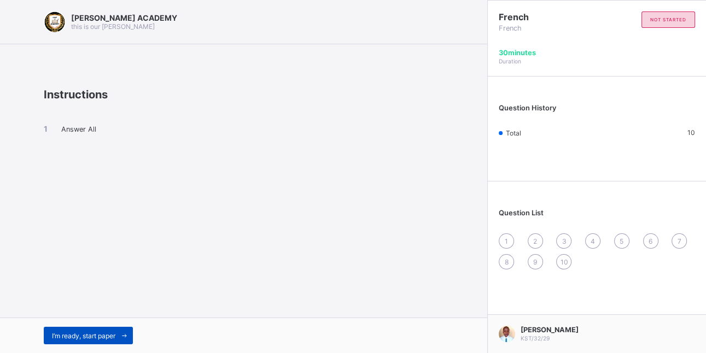
click at [92, 331] on div "I’m ready, start paper" at bounding box center [88, 335] width 89 height 17
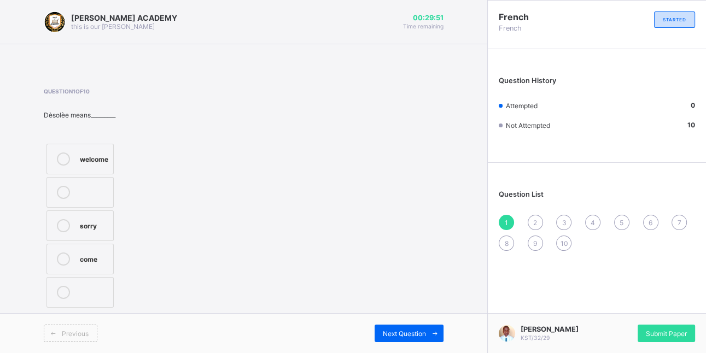
click at [90, 164] on div "welcome" at bounding box center [94, 159] width 28 height 13
click at [406, 334] on span "Next Question" at bounding box center [404, 334] width 43 height 8
click at [92, 224] on div "Conakry" at bounding box center [115, 224] width 71 height 11
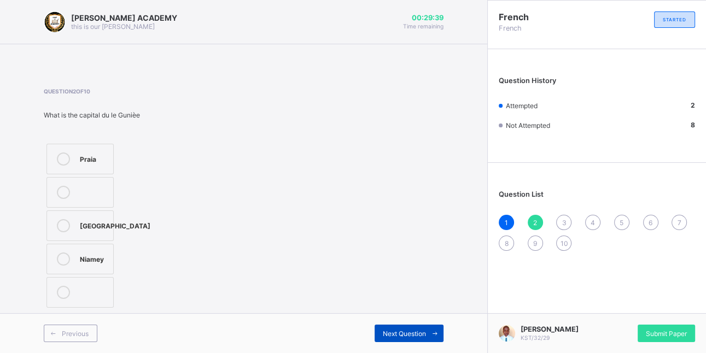
click at [390, 330] on div "Next Question" at bounding box center [409, 333] width 69 height 17
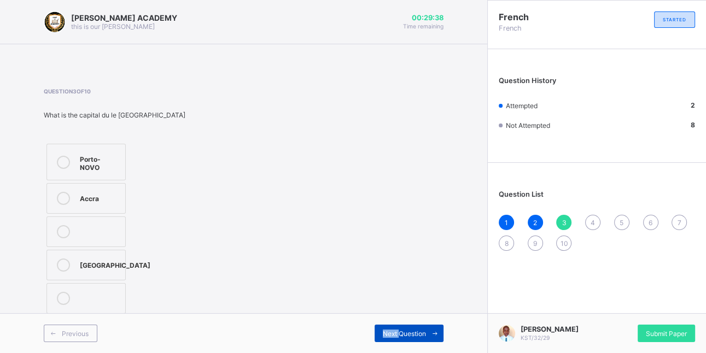
click at [390, 330] on span "Next Question" at bounding box center [404, 334] width 43 height 8
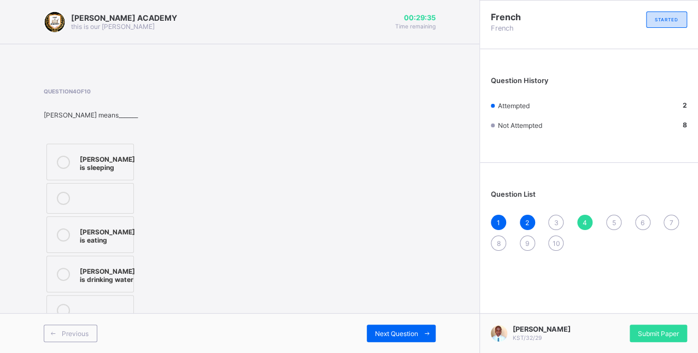
click at [558, 221] on span "3" at bounding box center [556, 223] width 4 height 8
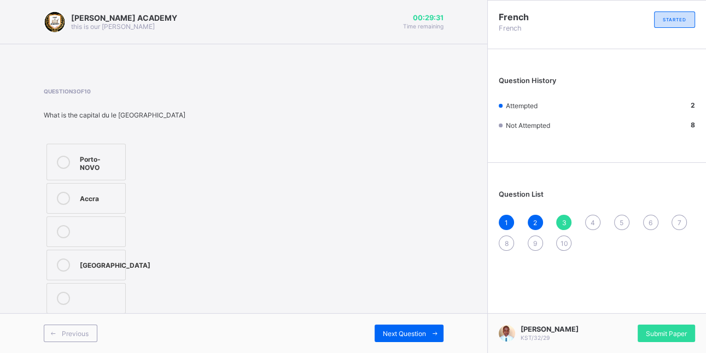
click at [96, 197] on div "Accra" at bounding box center [100, 197] width 40 height 11
click at [400, 333] on span "Next Question" at bounding box center [404, 334] width 43 height 8
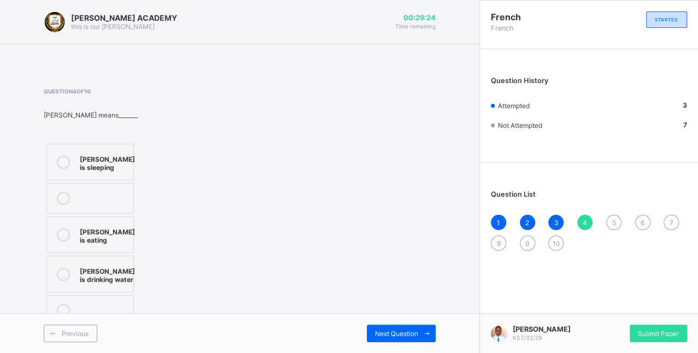
click at [104, 170] on div "Jessica is sleeping" at bounding box center [107, 162] width 55 height 19
click at [407, 338] on span "Next Question" at bounding box center [396, 334] width 43 height 8
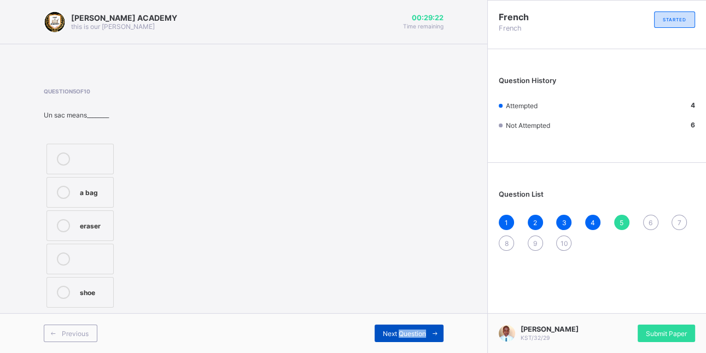
click at [407, 342] on div "Previous Next Question" at bounding box center [243, 333] width 487 height 40
click at [306, 203] on div "Question 5 of 10 Un sac means________ a bag eraser shoe" at bounding box center [244, 199] width 400 height 223
click at [408, 334] on span "Next Question" at bounding box center [404, 334] width 43 height 8
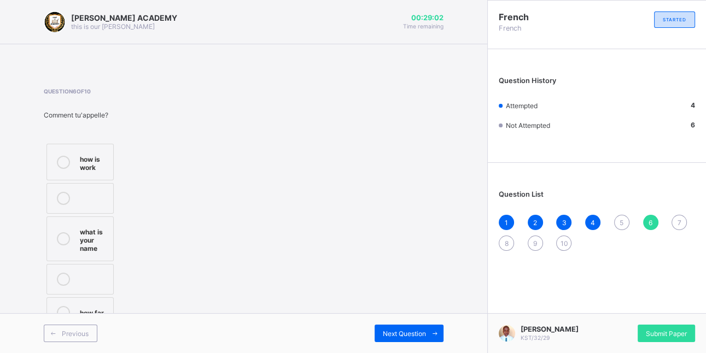
click at [91, 156] on div "how is work" at bounding box center [94, 162] width 28 height 19
click at [410, 335] on span "Next Question" at bounding box center [404, 334] width 43 height 8
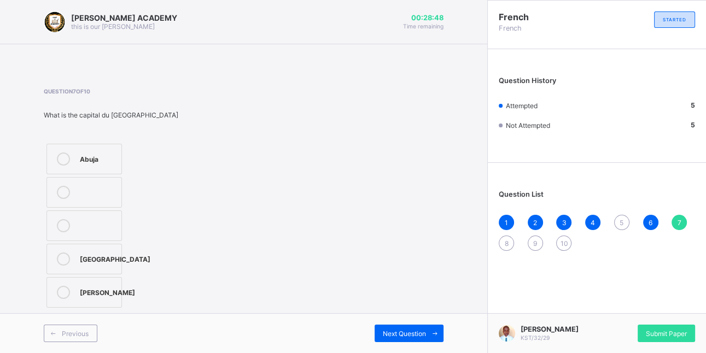
click at [68, 155] on icon at bounding box center [63, 159] width 13 height 13
click at [412, 336] on span "Next Question" at bounding box center [404, 334] width 43 height 8
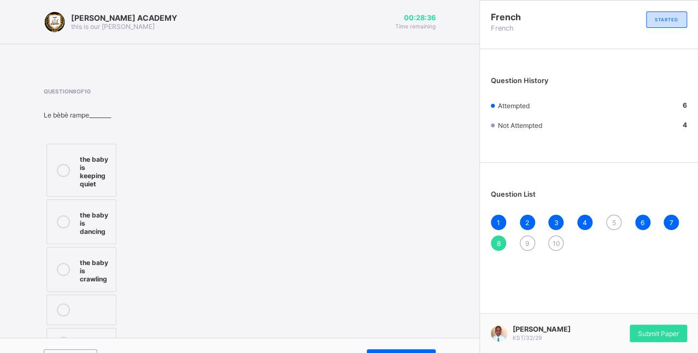
click at [622, 217] on div "5" at bounding box center [613, 222] width 15 height 15
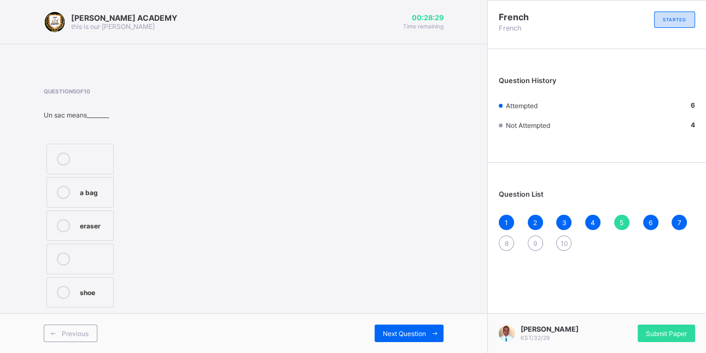
click at [83, 289] on div "shoe" at bounding box center [94, 291] width 28 height 11
click at [408, 340] on div "Next Question" at bounding box center [409, 333] width 69 height 17
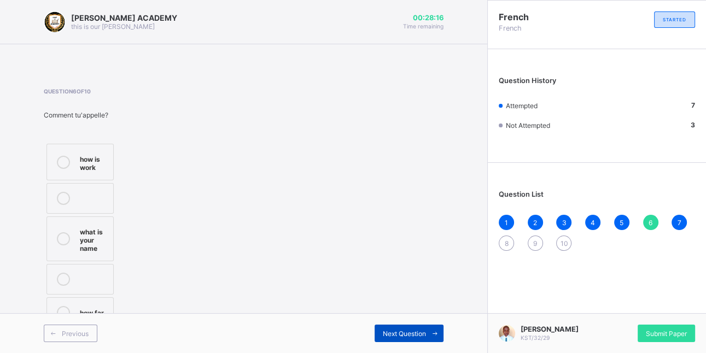
click at [404, 336] on span "Next Question" at bounding box center [404, 334] width 43 height 8
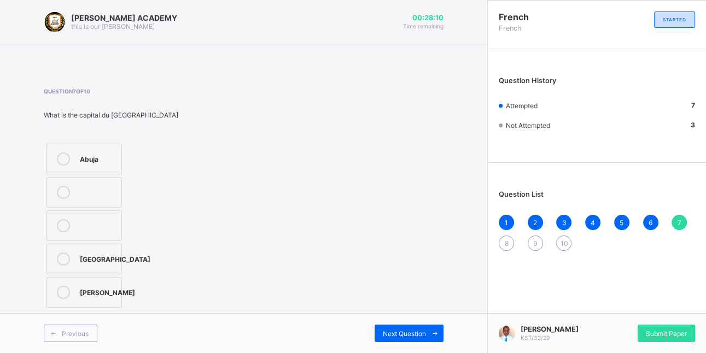
click at [510, 241] on div "8" at bounding box center [506, 243] width 15 height 15
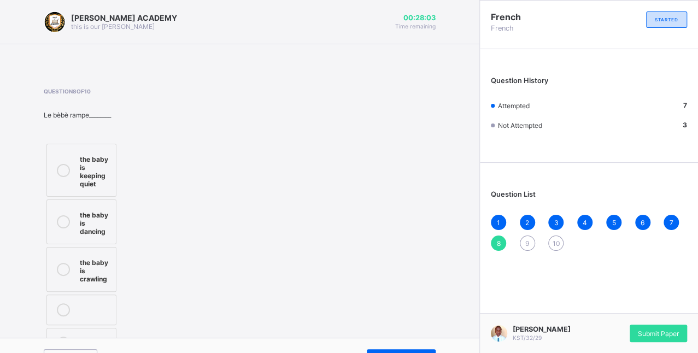
click at [78, 223] on label "the baby is dancing" at bounding box center [81, 222] width 70 height 45
click at [436, 320] on div "Question 8 of 10 Le bѐbѐ rampe________ the baby is keeping quiet the baby is da…" at bounding box center [240, 224] width 392 height 273
drag, startPoint x: 435, startPoint y: 326, endPoint x: 497, endPoint y: 286, distance: 74.0
click at [497, 286] on div "KAY ACADEMY this is our motton 00:25:51 Time remaining Question 8 of 10 Le bѐbѐ…" at bounding box center [349, 189] width 698 height 378
click at [529, 243] on span "9" at bounding box center [527, 244] width 4 height 8
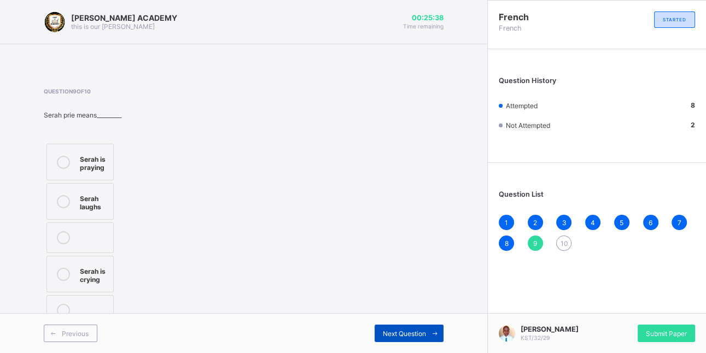
click at [417, 332] on span "Next Question" at bounding box center [404, 334] width 43 height 8
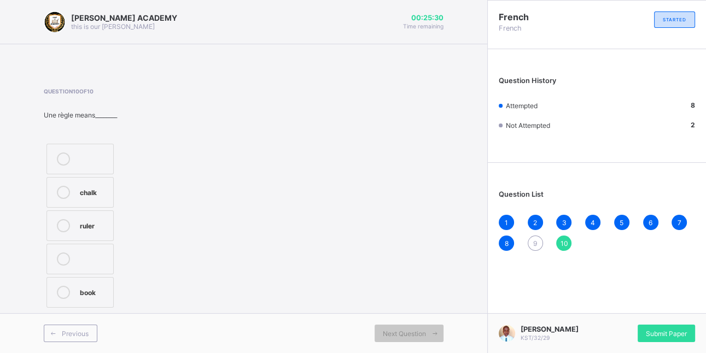
click at [534, 242] on span "9" at bounding box center [535, 244] width 4 height 8
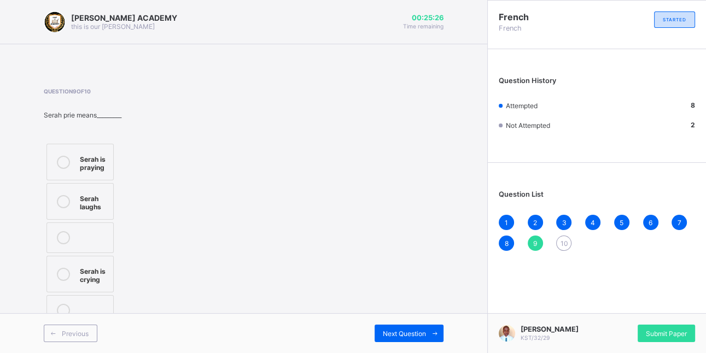
click at [89, 188] on label "Serah laughs" at bounding box center [79, 201] width 67 height 37
click at [407, 335] on span "Next Question" at bounding box center [404, 334] width 43 height 8
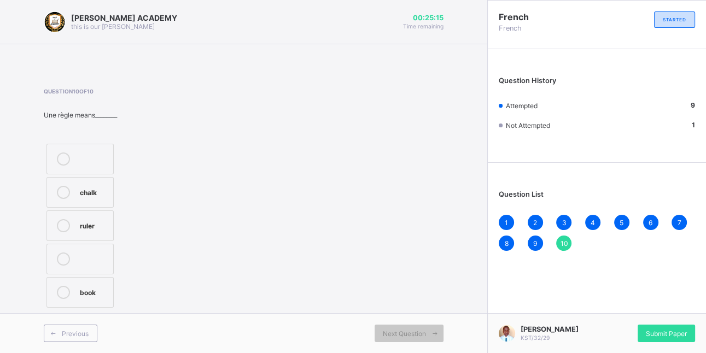
click at [71, 195] on div at bounding box center [63, 192] width 22 height 13
click at [659, 330] on span "Submit Paper" at bounding box center [666, 334] width 41 height 8
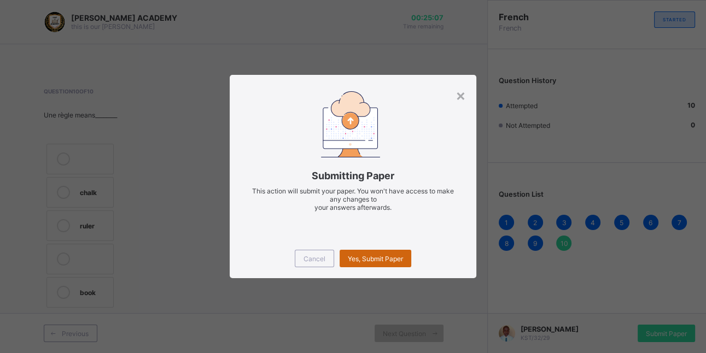
click at [396, 260] on span "Yes, Submit Paper" at bounding box center [375, 259] width 55 height 8
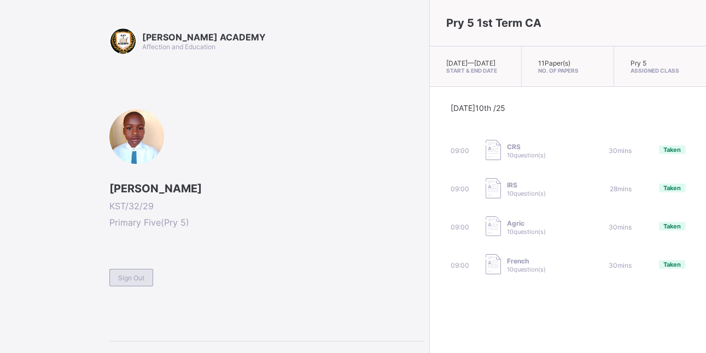
click at [138, 278] on span "Sign Out" at bounding box center [131, 278] width 26 height 8
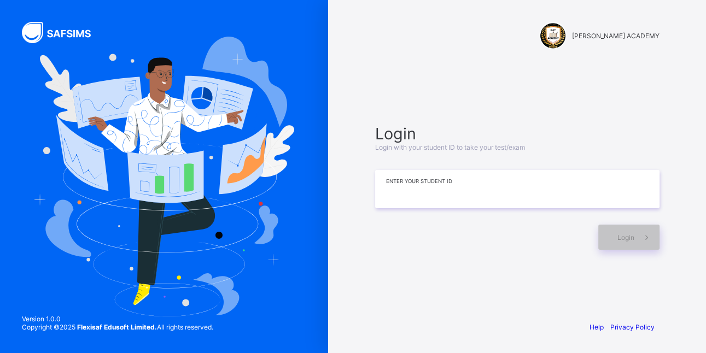
click at [467, 188] on input at bounding box center [517, 189] width 284 height 38
type input "**********"
click at [614, 227] on div "Login" at bounding box center [628, 237] width 61 height 25
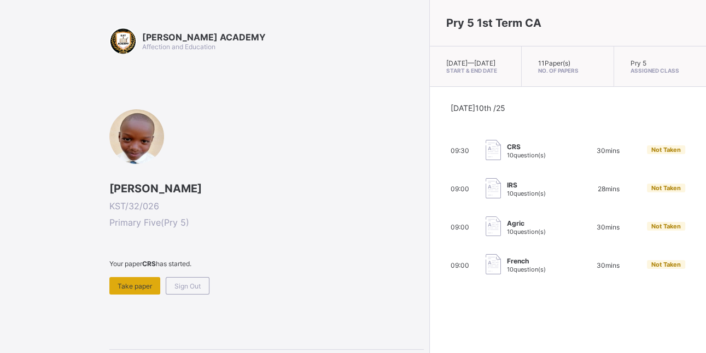
click at [131, 288] on span "Take paper" at bounding box center [135, 286] width 34 height 8
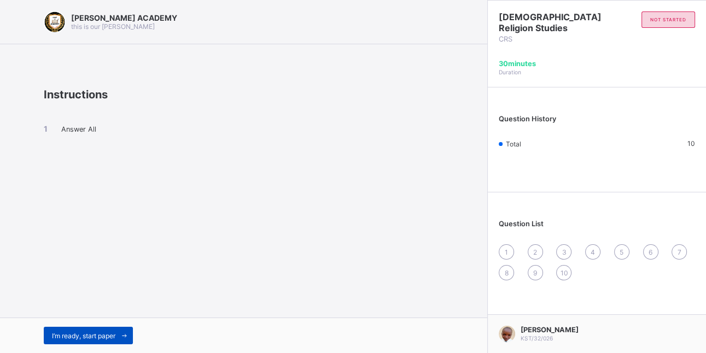
click at [119, 331] on span at bounding box center [123, 335] width 17 height 17
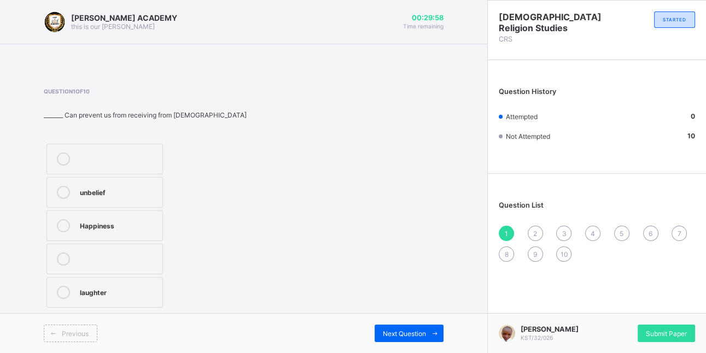
click at [82, 155] on div at bounding box center [118, 159] width 77 height 13
click at [667, 333] on span "Submit Paper" at bounding box center [666, 334] width 41 height 8
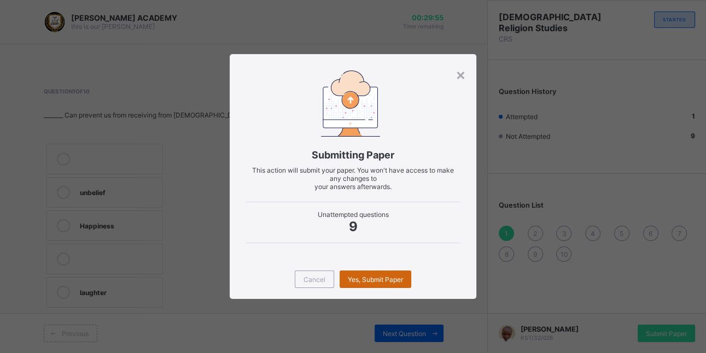
click at [349, 281] on span "Yes, Submit Paper" at bounding box center [375, 280] width 55 height 8
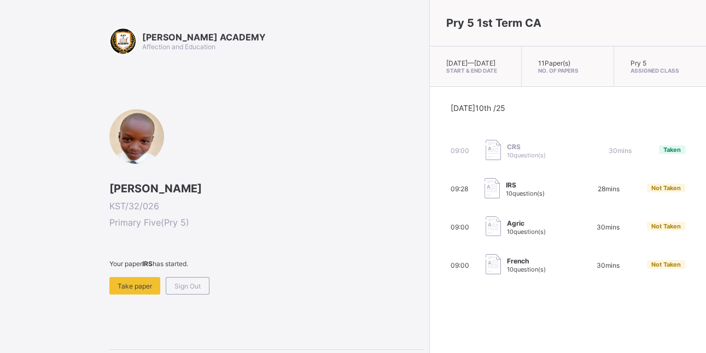
click at [150, 295] on div "KAY ACADEMY Affection and Education Muhammed Gidado Abubakar KST/32/026 Primary…" at bounding box center [266, 215] width 314 height 377
click at [141, 285] on span "Take paper" at bounding box center [135, 286] width 34 height 8
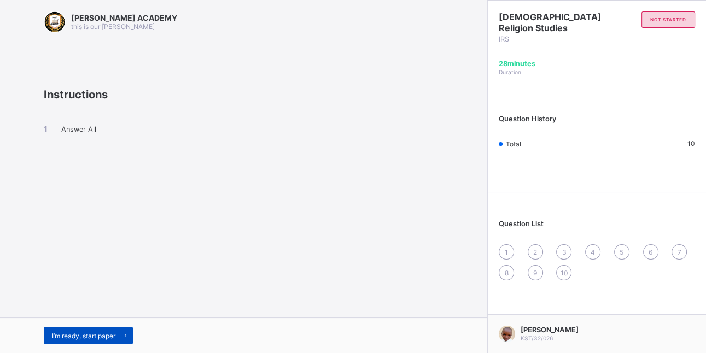
click at [110, 329] on div "I’m ready, start paper" at bounding box center [88, 335] width 89 height 17
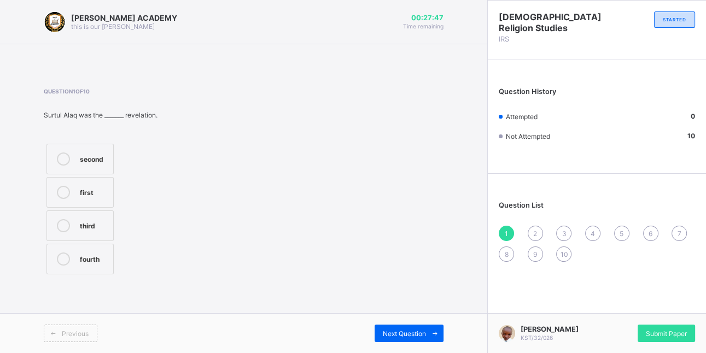
click at [102, 223] on div "third" at bounding box center [94, 224] width 28 height 11
click at [409, 328] on div "Next Question" at bounding box center [409, 333] width 69 height 17
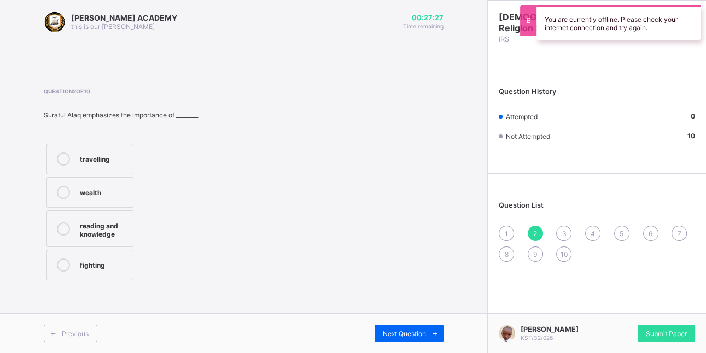
click at [111, 157] on div "travelling" at bounding box center [104, 158] width 48 height 11
click at [409, 327] on div "Next Question" at bounding box center [409, 333] width 69 height 17
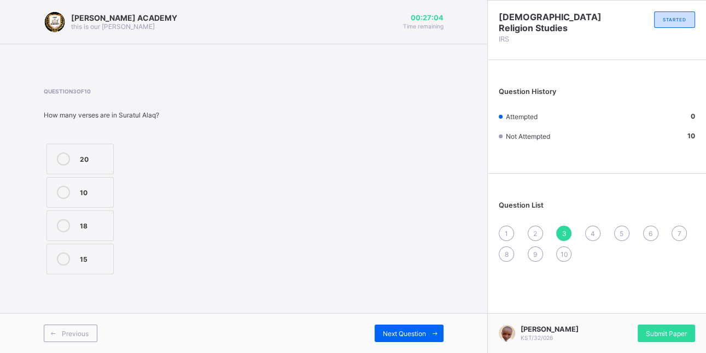
click at [94, 194] on div "10" at bounding box center [94, 191] width 28 height 11
click at [398, 330] on div "Next Question" at bounding box center [409, 333] width 69 height 17
click at [88, 250] on label "Iqra" at bounding box center [88, 259] width 84 height 31
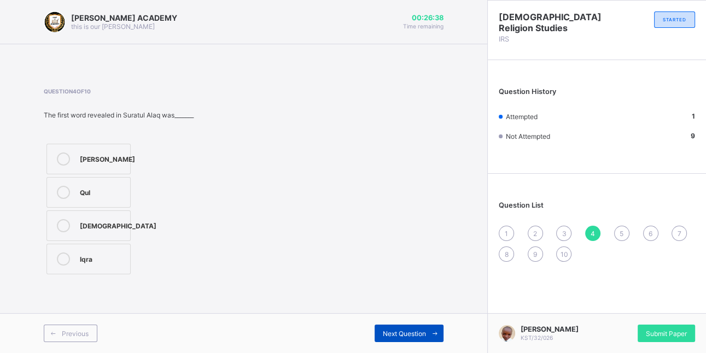
click at [399, 326] on div "Next Question" at bounding box center [409, 333] width 69 height 17
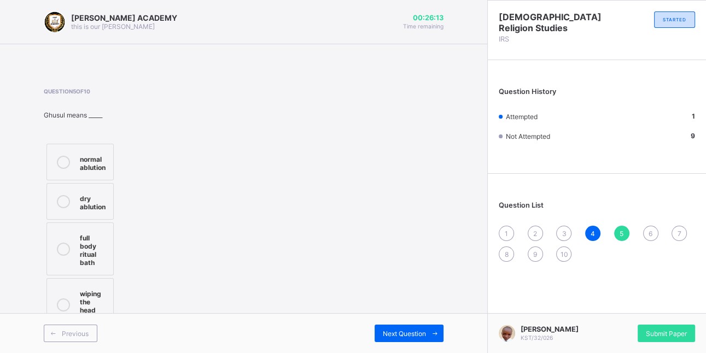
click at [103, 240] on div "full body ritual bath" at bounding box center [94, 249] width 28 height 36
click at [392, 327] on div "Next Question" at bounding box center [409, 333] width 69 height 17
click at [92, 164] on div "ater Janaba (impurity)" at bounding box center [96, 166] width 32 height 27
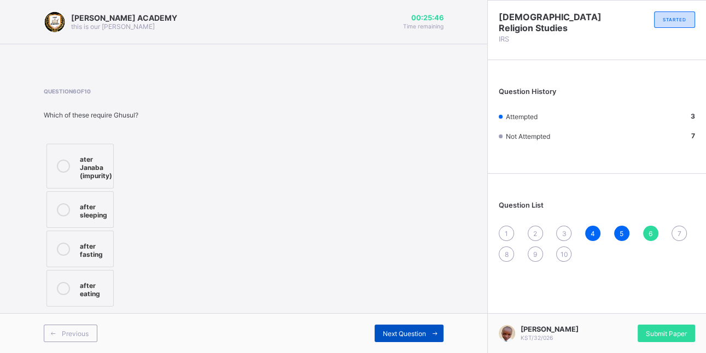
click at [400, 327] on div "Next Question" at bounding box center [409, 333] width 69 height 17
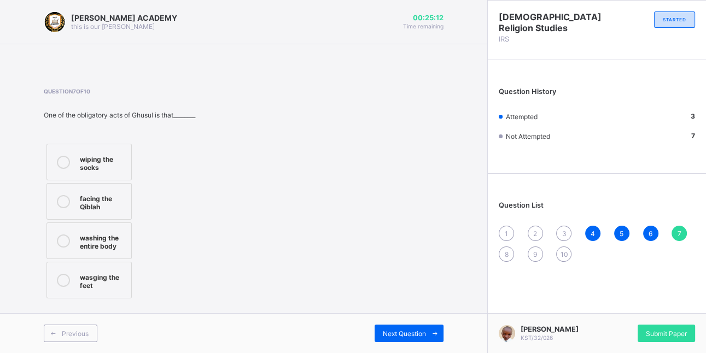
click at [103, 231] on div "washing the entire body" at bounding box center [103, 240] width 46 height 19
click at [402, 328] on div "Next Question" at bounding box center [409, 333] width 69 height 17
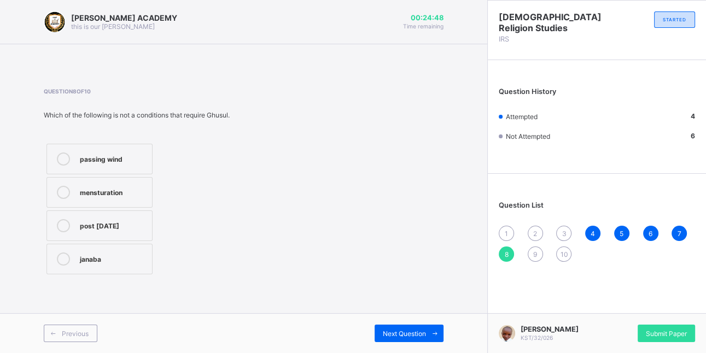
click at [126, 255] on div "janaba" at bounding box center [113, 258] width 67 height 11
click at [403, 329] on div "Next Question" at bounding box center [409, 333] width 69 height 17
click at [234, 261] on div "Question 9 of 10 The grave life is called _______ Barzah Dunya Janna Akhira" at bounding box center [244, 182] width 400 height 189
click at [95, 218] on label "Janna" at bounding box center [79, 226] width 67 height 31
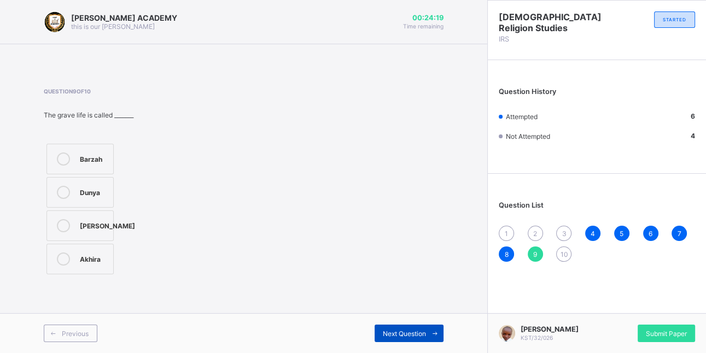
click at [404, 327] on div "Next Question" at bounding box center [409, 333] width 69 height 17
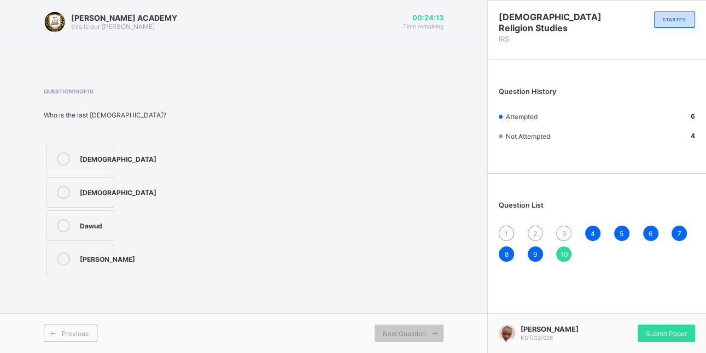
click at [92, 195] on div "Muhammad" at bounding box center [118, 191] width 77 height 11
click at [665, 319] on div "Muhammed Gidado Abubakar KST/32/026 Submit Paper" at bounding box center [596, 333] width 219 height 40
click at [666, 325] on div "Submit Paper" at bounding box center [666, 333] width 57 height 17
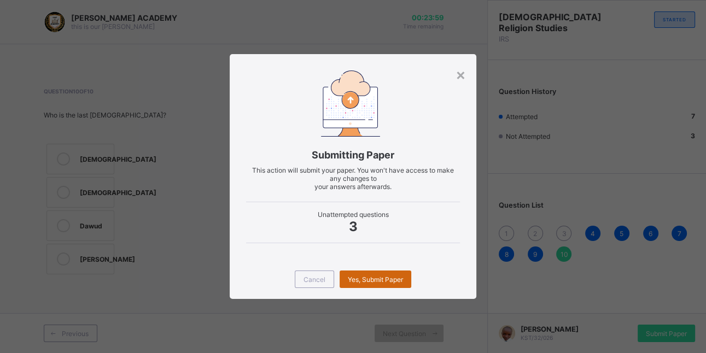
click at [382, 278] on span "Yes, Submit Paper" at bounding box center [375, 280] width 55 height 8
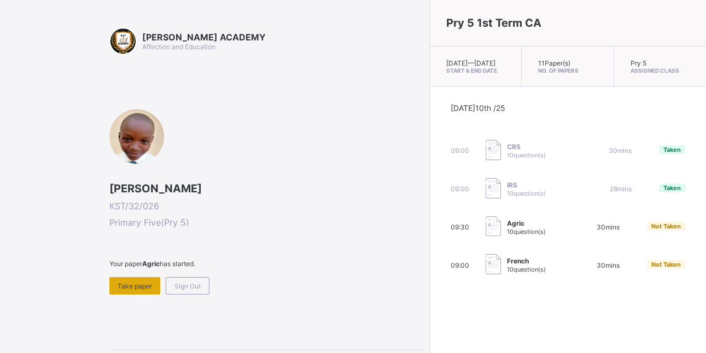
click at [130, 284] on span "Take paper" at bounding box center [135, 286] width 34 height 8
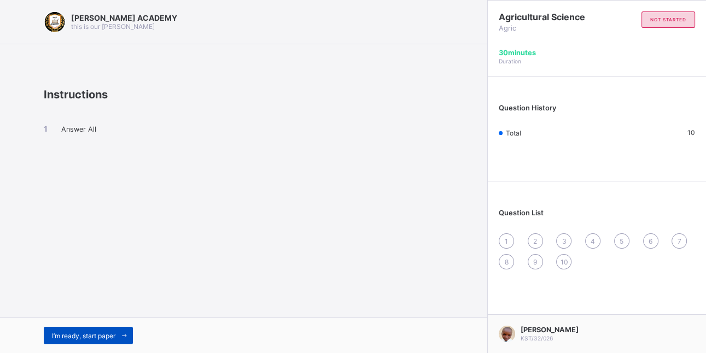
click at [106, 327] on div "I’m ready, start paper" at bounding box center [88, 335] width 89 height 17
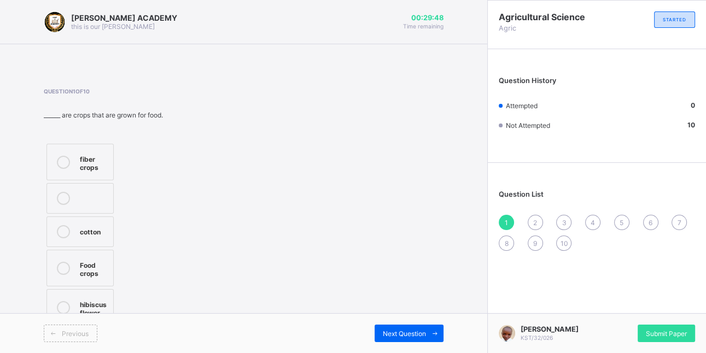
click at [81, 262] on div "Food crops" at bounding box center [94, 268] width 28 height 19
click at [395, 330] on span "Next Question" at bounding box center [404, 334] width 43 height 8
click at [124, 158] on div "two" at bounding box center [112, 158] width 65 height 11
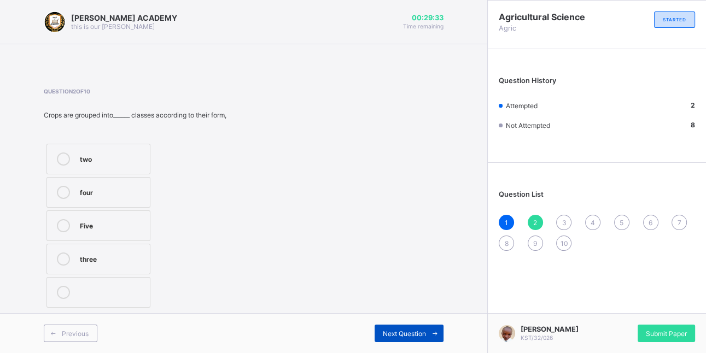
click at [408, 328] on div "Next Question" at bounding box center [409, 333] width 69 height 17
click at [130, 193] on div "top soil" at bounding box center [110, 191] width 61 height 11
click at [390, 327] on div "Next Question" at bounding box center [409, 333] width 69 height 17
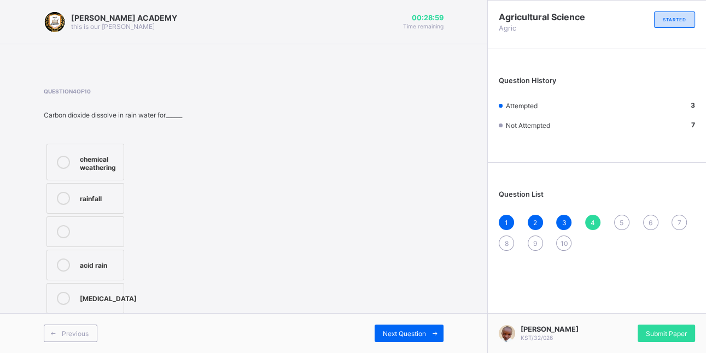
click at [106, 264] on div "acid rain" at bounding box center [99, 264] width 38 height 11
click at [401, 327] on div "Next Question" at bounding box center [409, 333] width 69 height 17
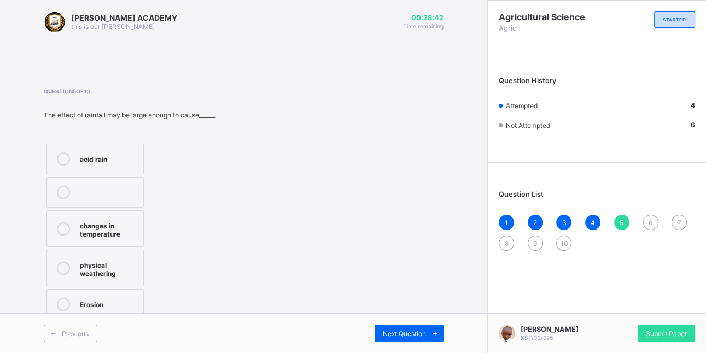
click at [83, 298] on div "Erosion" at bounding box center [109, 303] width 58 height 11
click at [387, 330] on div "Next Question" at bounding box center [409, 333] width 69 height 17
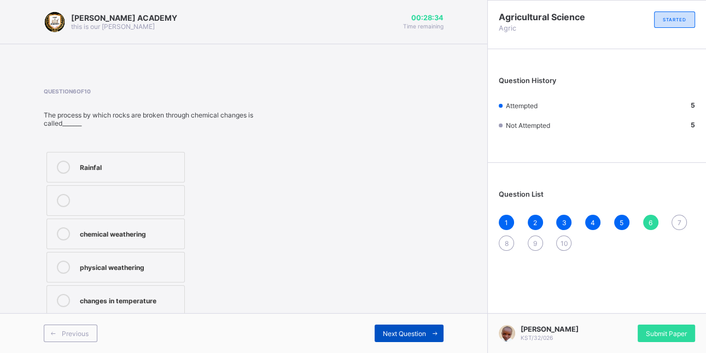
click at [393, 330] on span "Next Question" at bounding box center [404, 334] width 43 height 8
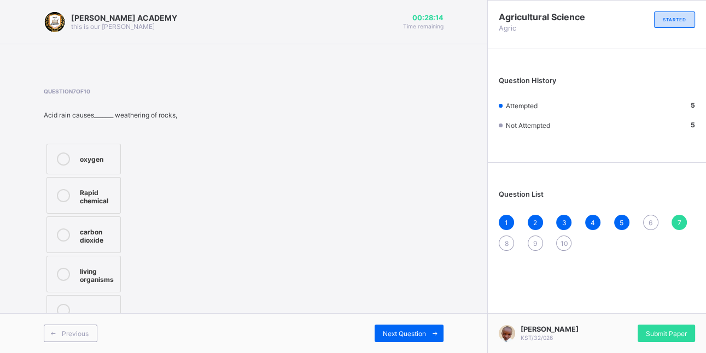
click at [90, 157] on div "oxygen" at bounding box center [97, 158] width 35 height 11
click at [394, 326] on div "Next Question" at bounding box center [409, 333] width 69 height 17
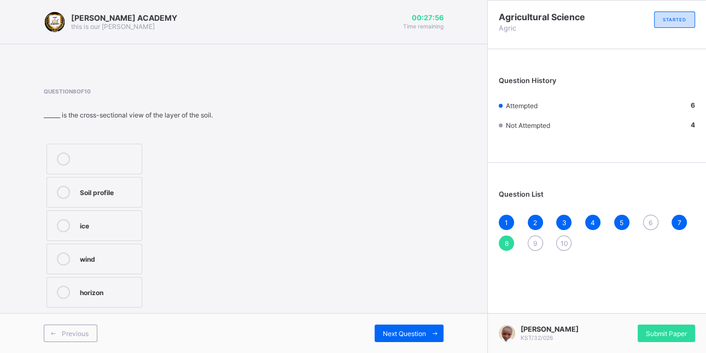
click at [133, 189] on div "Soil profile" at bounding box center [108, 191] width 56 height 11
click at [124, 190] on div "Soil profile" at bounding box center [108, 191] width 56 height 11
click at [399, 330] on div "Next Question" at bounding box center [409, 333] width 69 height 17
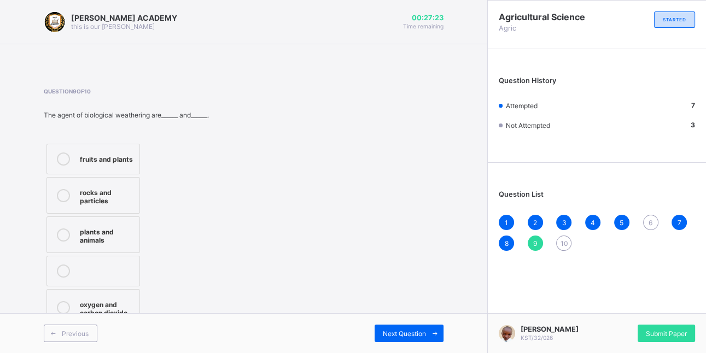
click at [119, 300] on div "oxygen and carbon dioxide" at bounding box center [107, 307] width 54 height 19
click at [396, 327] on div "Next Question" at bounding box center [409, 333] width 69 height 17
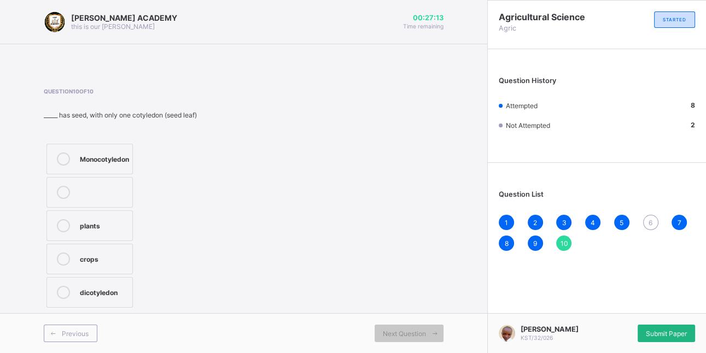
click at [656, 325] on div "Submit Paper" at bounding box center [666, 333] width 57 height 17
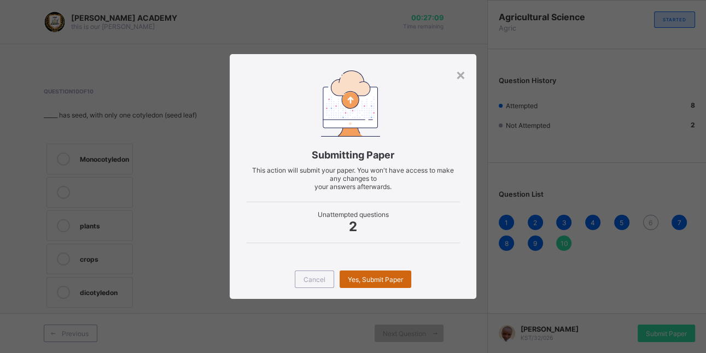
click at [391, 276] on span "Yes, Submit Paper" at bounding box center [375, 280] width 55 height 8
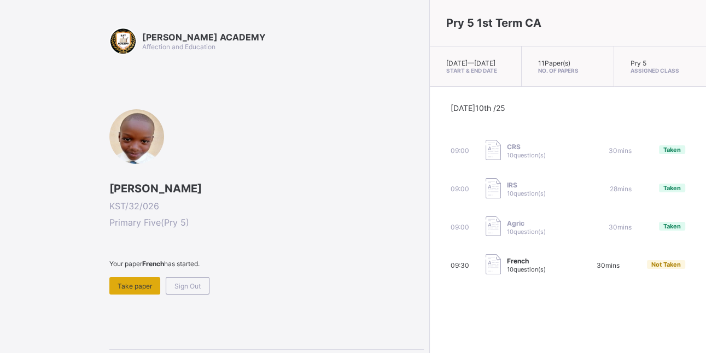
click at [132, 279] on div "Take paper" at bounding box center [134, 285] width 51 height 17
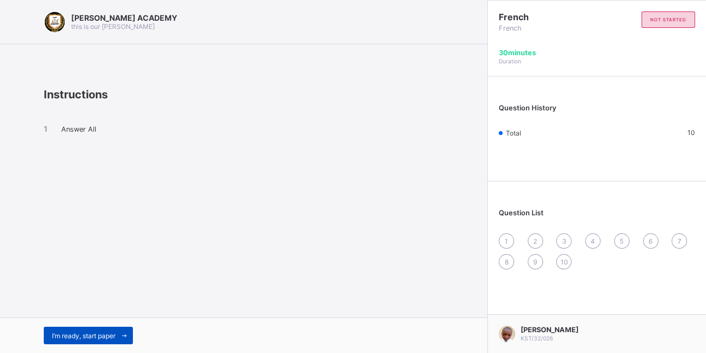
click at [94, 331] on div "I’m ready, start paper" at bounding box center [88, 335] width 89 height 17
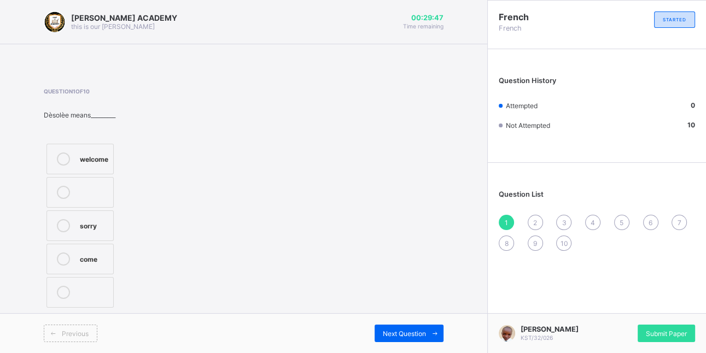
click at [85, 151] on label "welcome" at bounding box center [79, 159] width 67 height 31
click at [406, 329] on div "Next Question" at bounding box center [409, 333] width 69 height 17
click at [103, 220] on div "Conakry" at bounding box center [115, 224] width 71 height 11
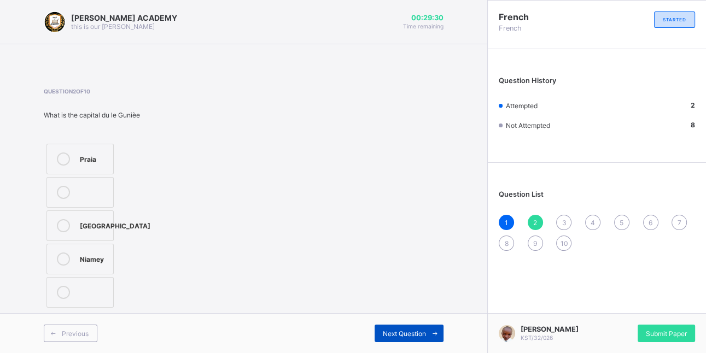
click at [390, 327] on div "Next Question" at bounding box center [409, 333] width 69 height 17
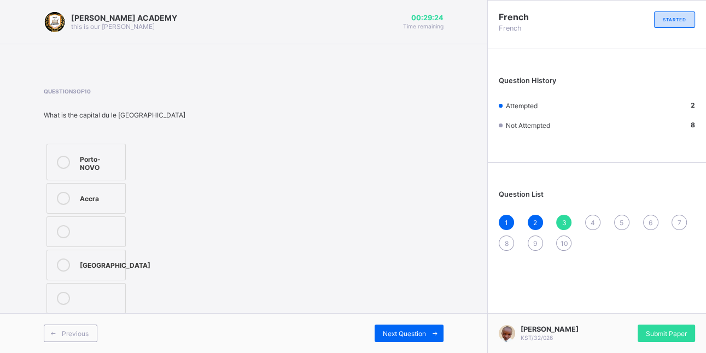
click at [91, 162] on div "Porto-NOVO" at bounding box center [100, 162] width 40 height 19
click at [388, 327] on div "Next Question" at bounding box center [409, 333] width 69 height 17
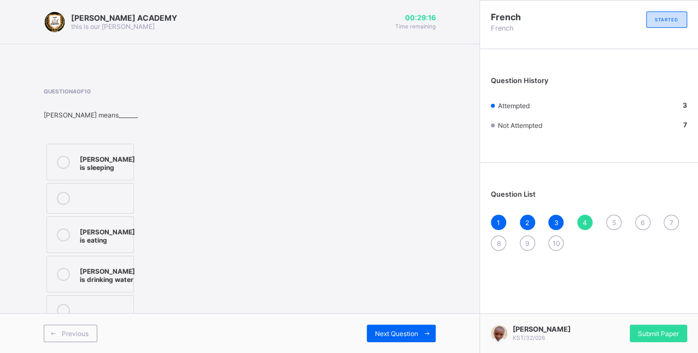
click at [103, 244] on div "Jessica is eating" at bounding box center [107, 234] width 55 height 19
click at [392, 338] on span "Next Question" at bounding box center [396, 334] width 43 height 8
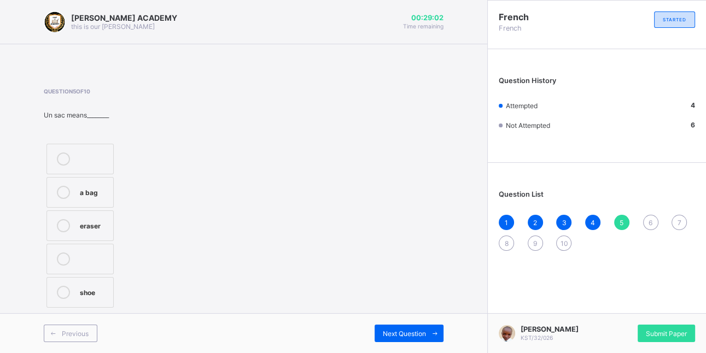
click at [104, 193] on div "a bag" at bounding box center [94, 191] width 28 height 11
click at [407, 331] on span "Next Question" at bounding box center [404, 334] width 43 height 8
click at [229, 246] on div "Question 6 of 10 Comment tu'appelle? how is work what is your name how far" at bounding box center [244, 209] width 400 height 243
click at [101, 233] on div "what is your name" at bounding box center [94, 238] width 28 height 27
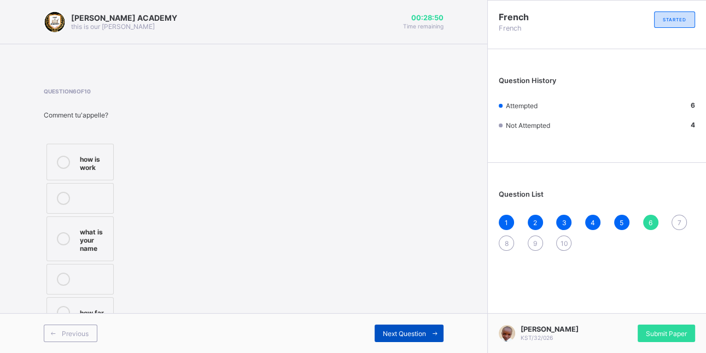
click at [400, 326] on div "Next Question" at bounding box center [409, 333] width 69 height 17
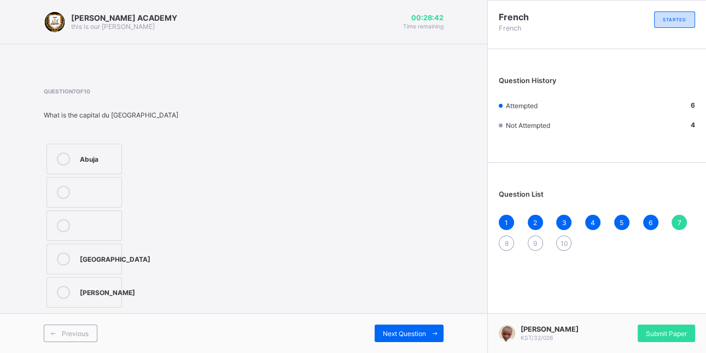
click at [103, 255] on div "Dakar" at bounding box center [115, 258] width 71 height 11
click at [397, 331] on span "Next Question" at bounding box center [404, 334] width 43 height 8
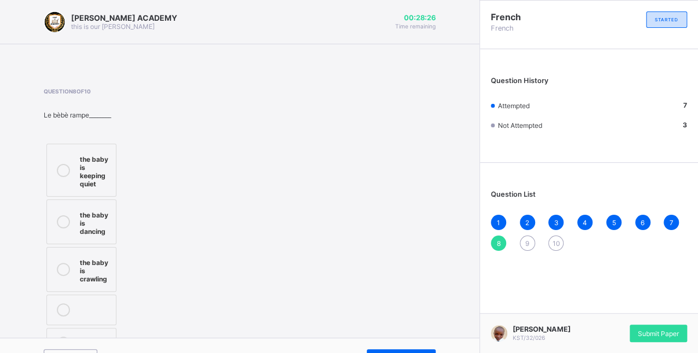
click at [74, 255] on label "the baby is crawling" at bounding box center [81, 269] width 70 height 45
click at [408, 349] on div "Next Question" at bounding box center [401, 357] width 69 height 17
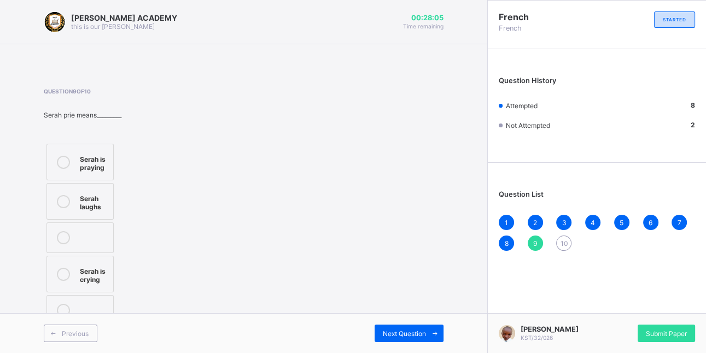
click at [92, 275] on div "Serah is crying" at bounding box center [94, 274] width 28 height 19
click at [394, 328] on div "Next Question" at bounding box center [409, 333] width 69 height 17
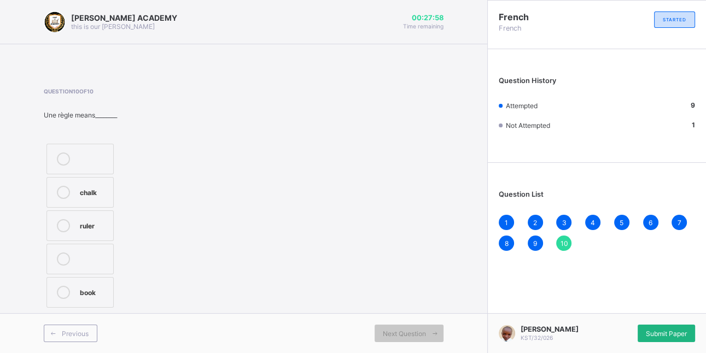
click at [658, 331] on span "Submit Paper" at bounding box center [666, 334] width 41 height 8
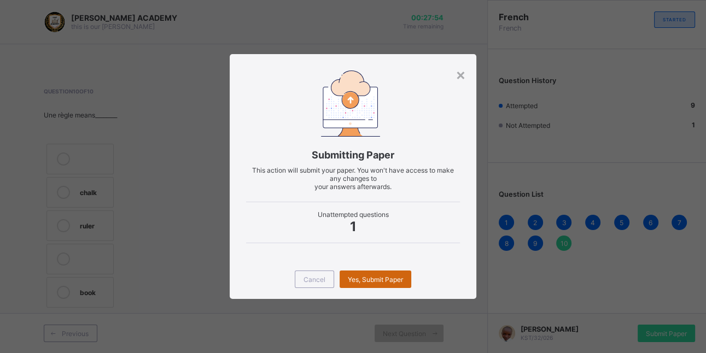
click at [387, 276] on span "Yes, Submit Paper" at bounding box center [375, 280] width 55 height 8
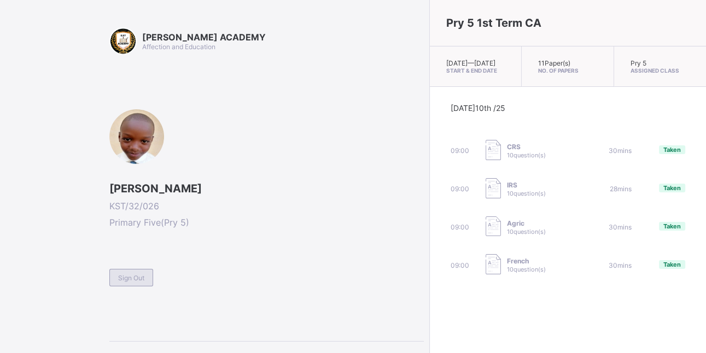
click at [121, 282] on div "Sign Out" at bounding box center [131, 277] width 44 height 17
